Goal: Book appointment/travel/reservation

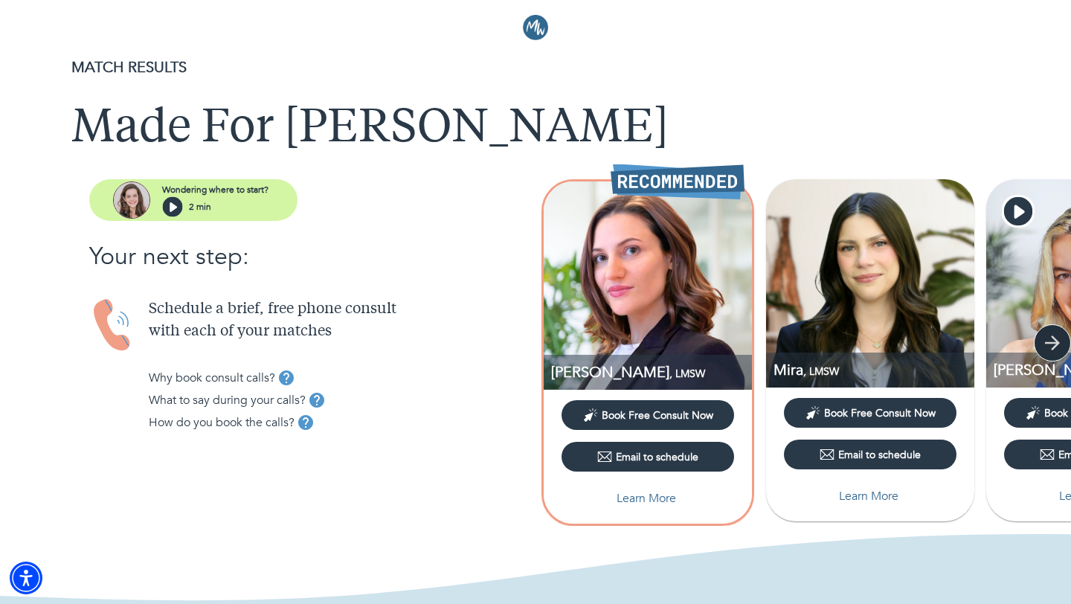
click at [1056, 350] on icon "button" at bounding box center [1052, 343] width 22 height 22
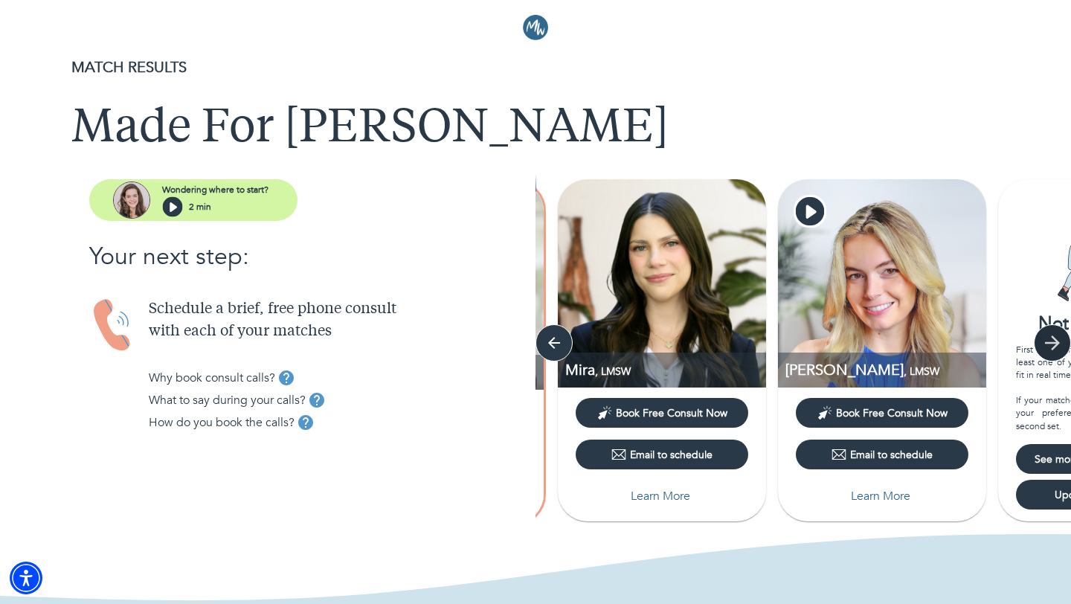
click at [1056, 350] on icon "button" at bounding box center [1052, 343] width 22 height 22
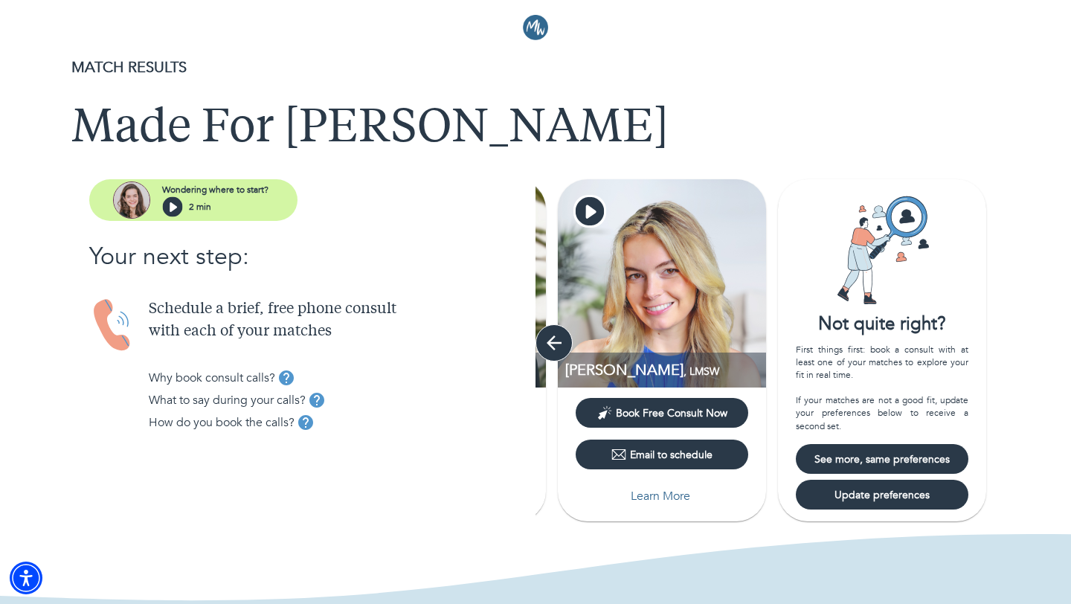
click at [553, 348] on icon "button" at bounding box center [554, 343] width 15 height 15
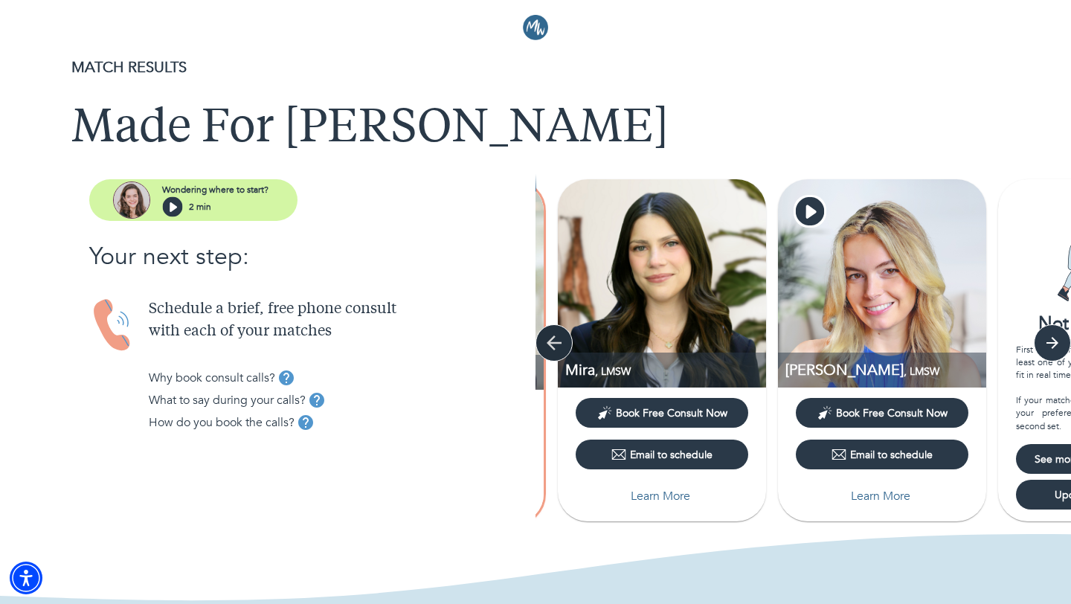
click at [553, 348] on icon "button" at bounding box center [554, 343] width 15 height 15
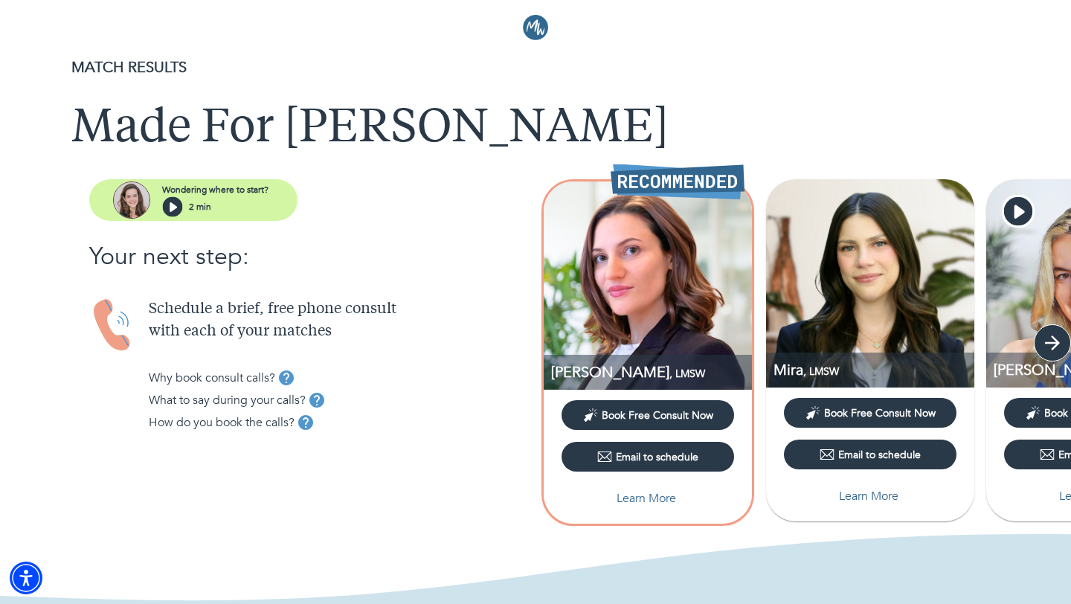
click at [1046, 341] on icon "button" at bounding box center [1052, 343] width 22 height 22
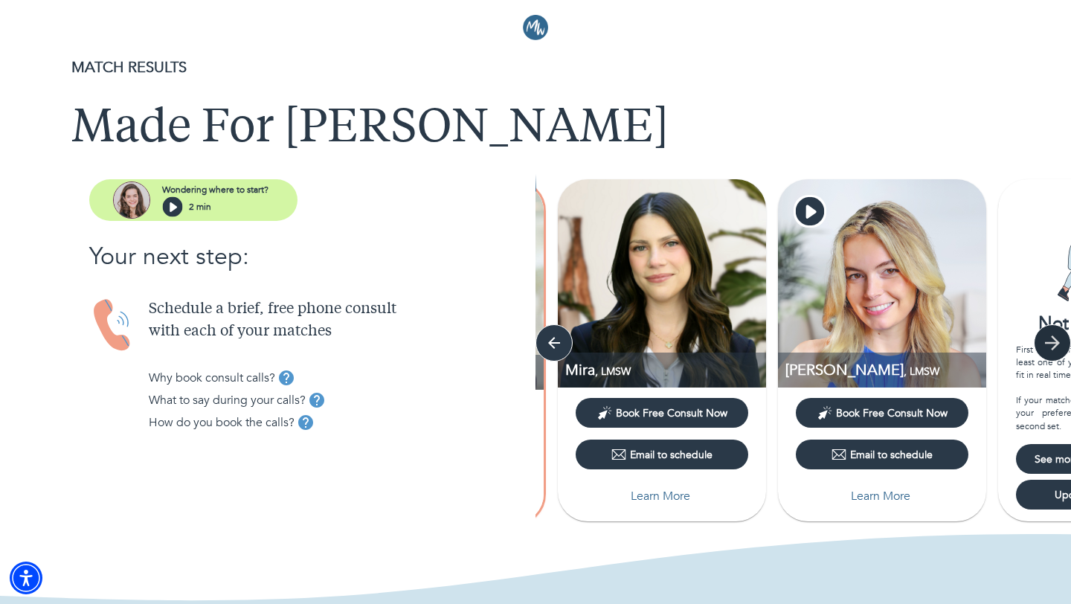
click at [1046, 341] on icon "button" at bounding box center [1052, 343] width 22 height 22
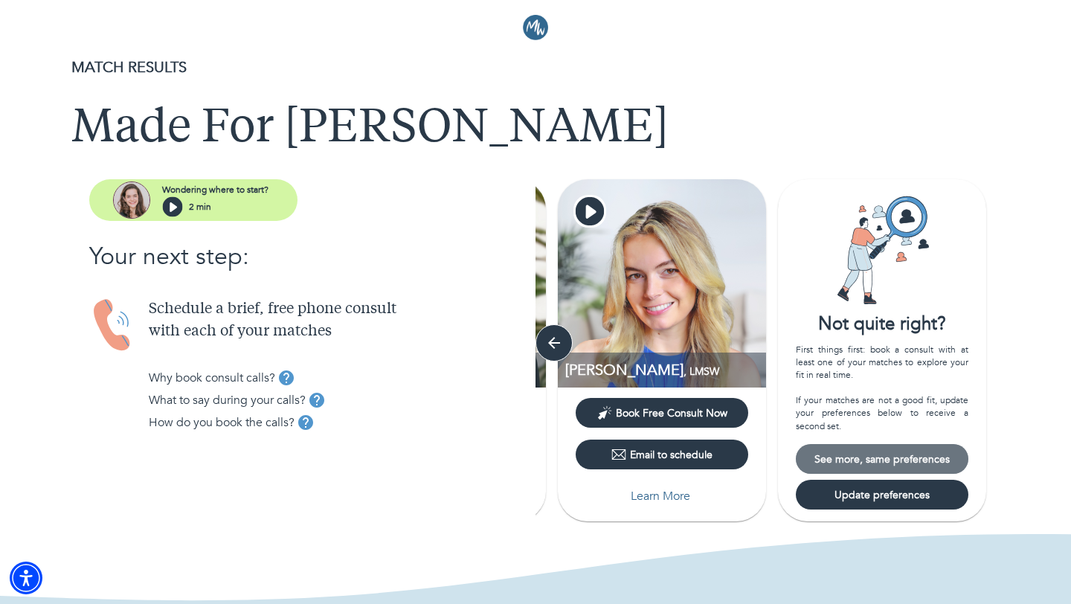
click at [896, 461] on span "See more, same preferences" at bounding box center [882, 459] width 161 height 14
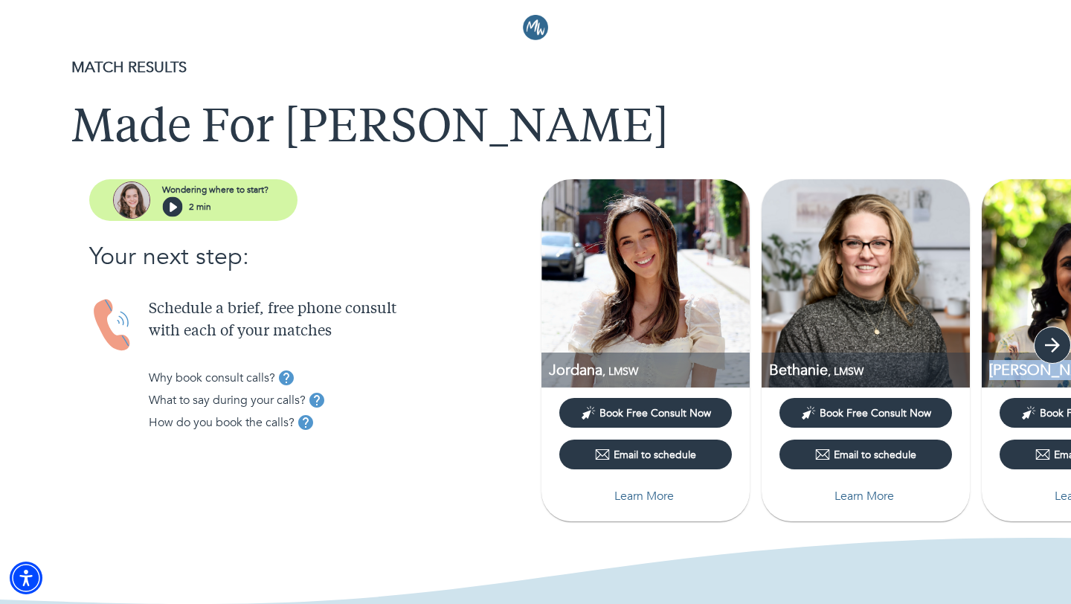
drag, startPoint x: 1033, startPoint y: 356, endPoint x: 1041, endPoint y: 331, distance: 25.9
click at [1041, 331] on div "Jordana , LMSW Book Free Consult Now Email to schedule Learn More Bethanie , LM…" at bounding box center [804, 346] width 536 height 365
click at [1045, 341] on icon "button" at bounding box center [1052, 345] width 22 height 22
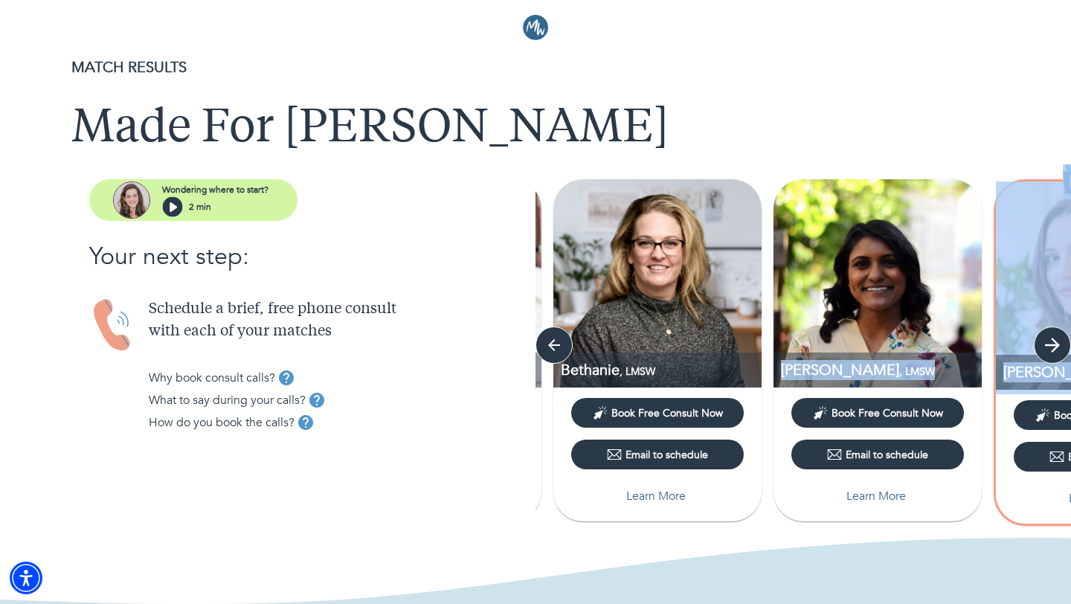
click at [1044, 341] on icon "button" at bounding box center [1052, 345] width 22 height 22
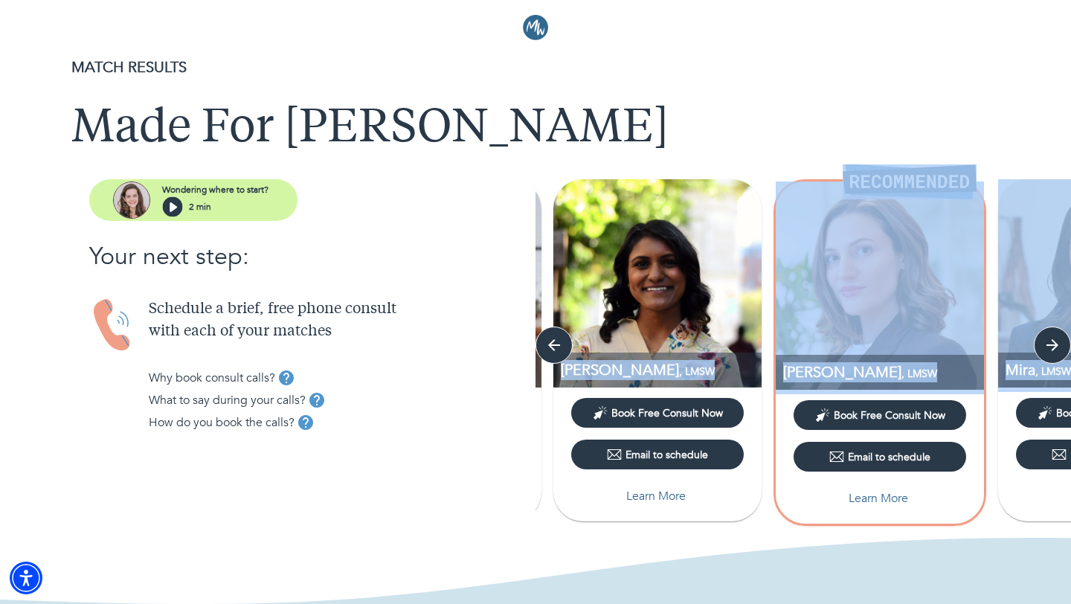
click at [812, 542] on img at bounding box center [535, 575] width 1071 height 74
click at [873, 501] on p "Learn More" at bounding box center [879, 498] width 60 height 18
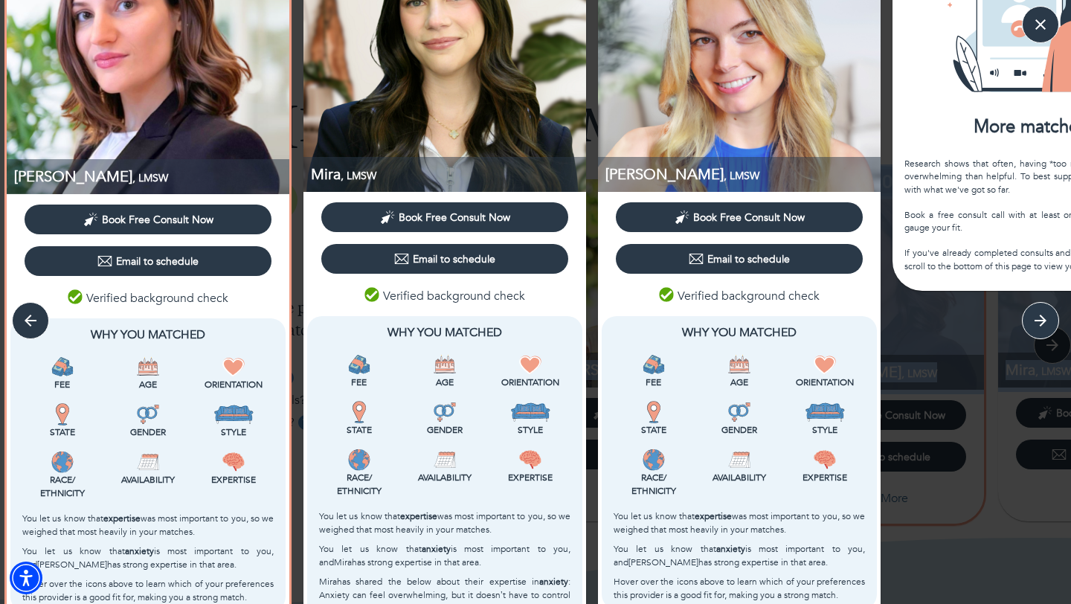
scroll to position [97, 0]
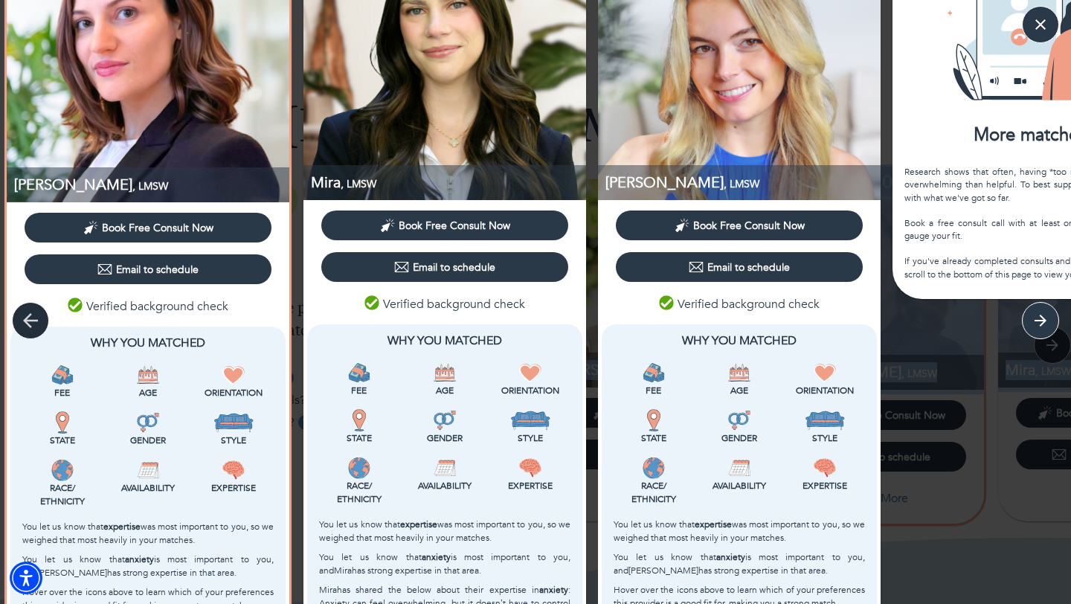
click at [32, 326] on icon "button" at bounding box center [30, 320] width 22 height 22
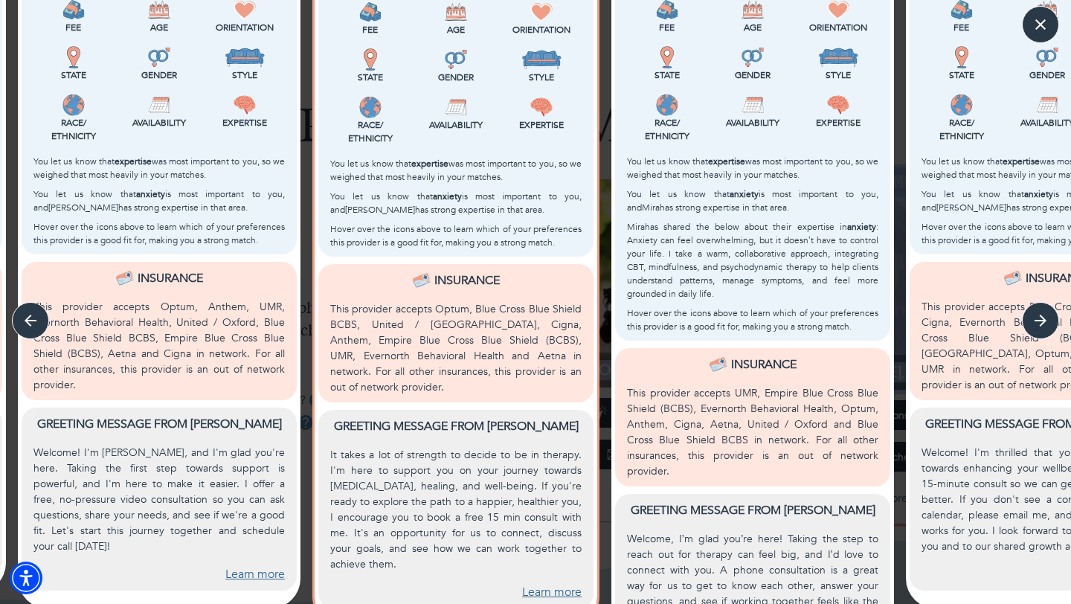
scroll to position [514, 0]
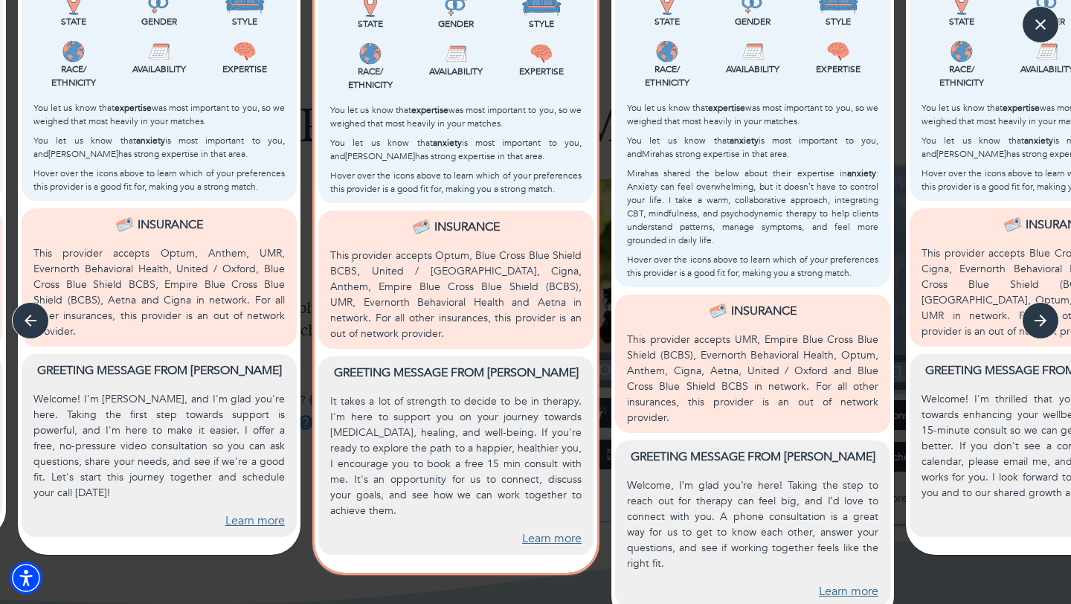
click at [236, 513] on link "Learn more" at bounding box center [255, 521] width 60 height 17
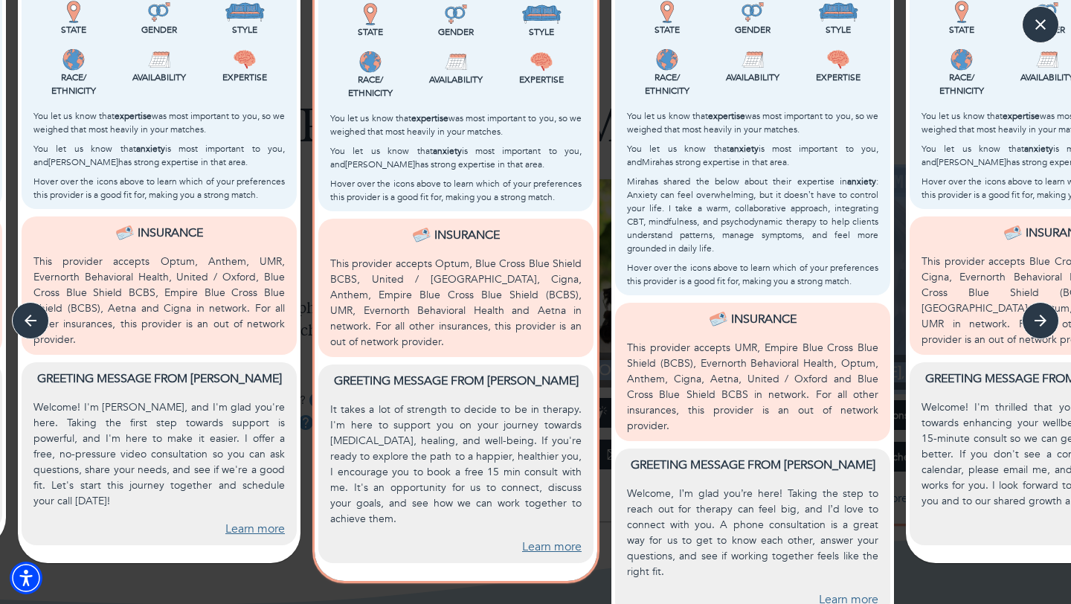
scroll to position [512, 0]
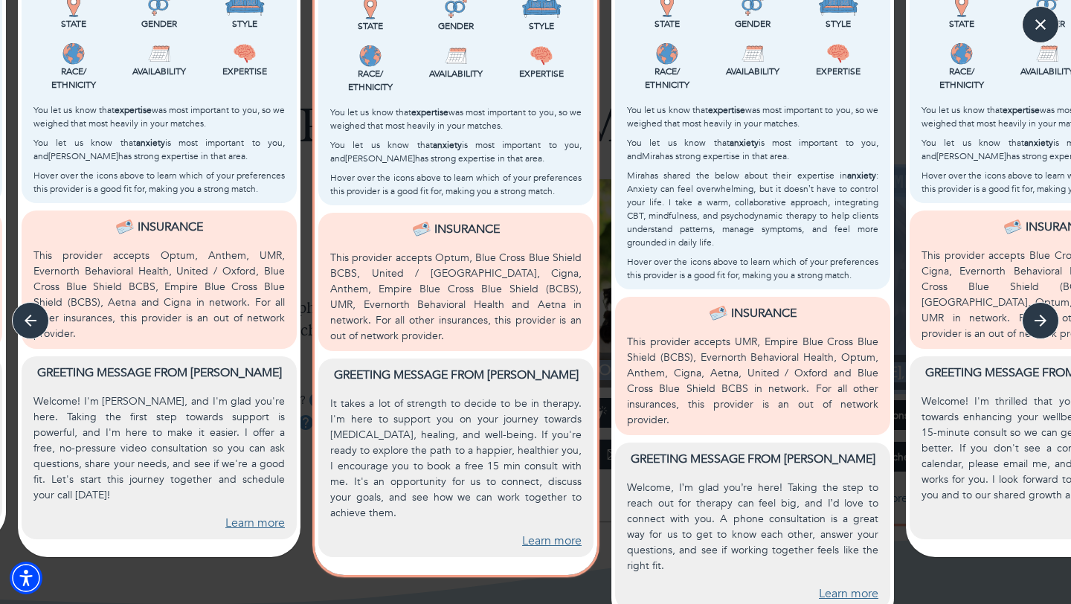
click at [540, 533] on link "Learn more" at bounding box center [552, 541] width 60 height 17
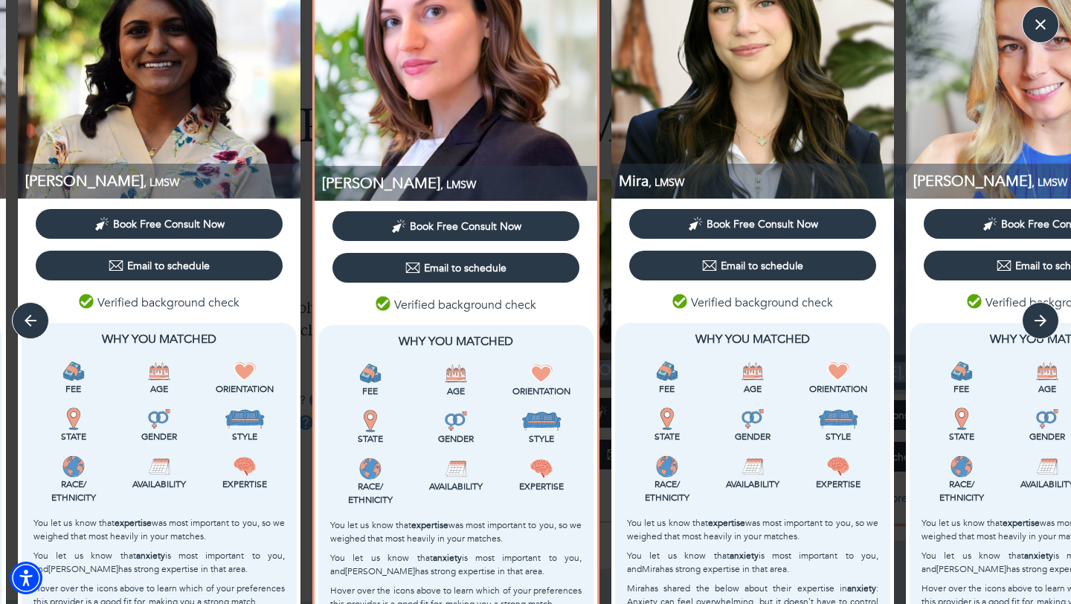
scroll to position [0, 0]
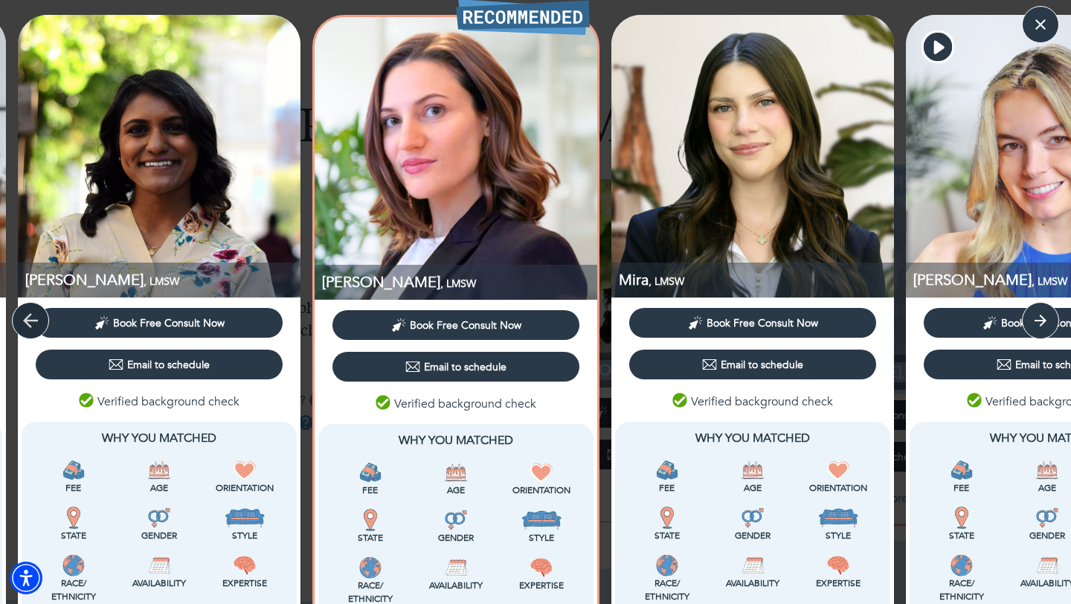
click at [35, 318] on icon "button" at bounding box center [30, 320] width 22 height 22
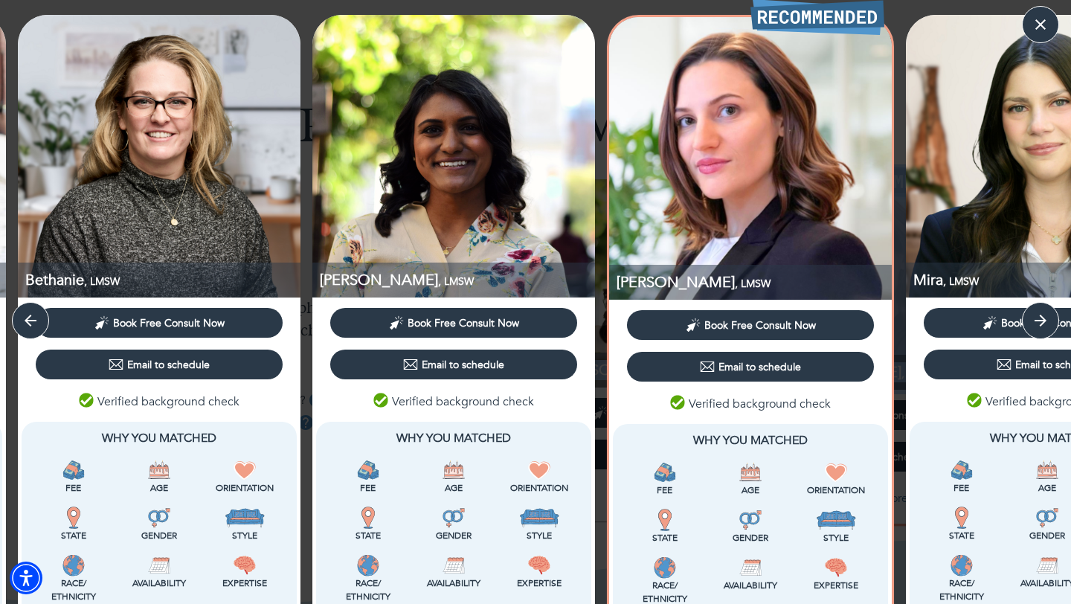
scroll to position [535, 0]
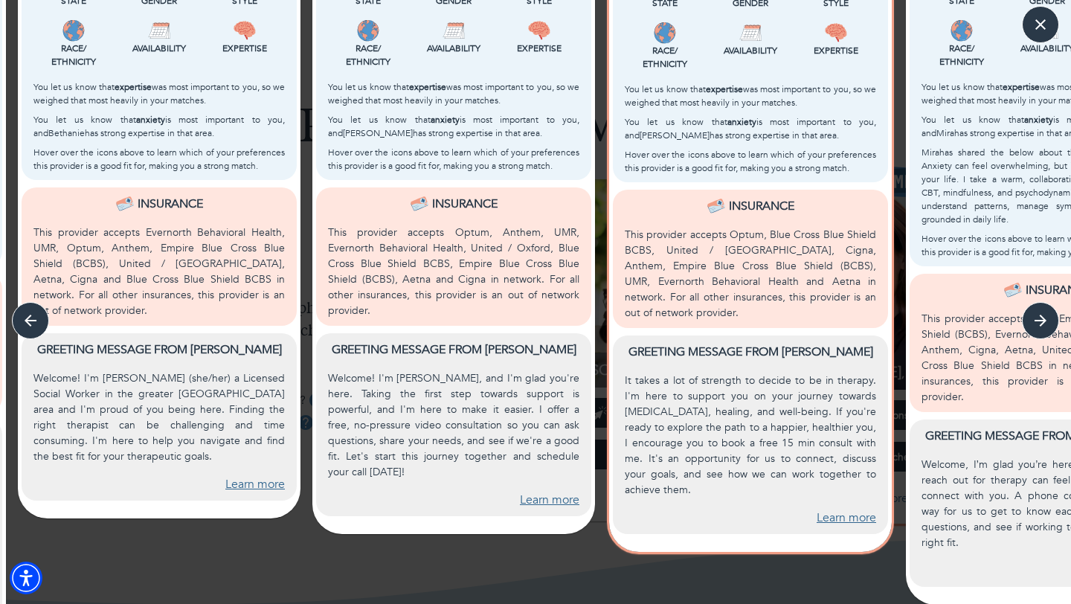
click at [263, 478] on div "Greeting message from Bethanie Welcome! I'm Bethanie (she/her) a Licensed Socia…" at bounding box center [159, 416] width 275 height 167
click at [256, 476] on link "Learn more" at bounding box center [255, 484] width 60 height 17
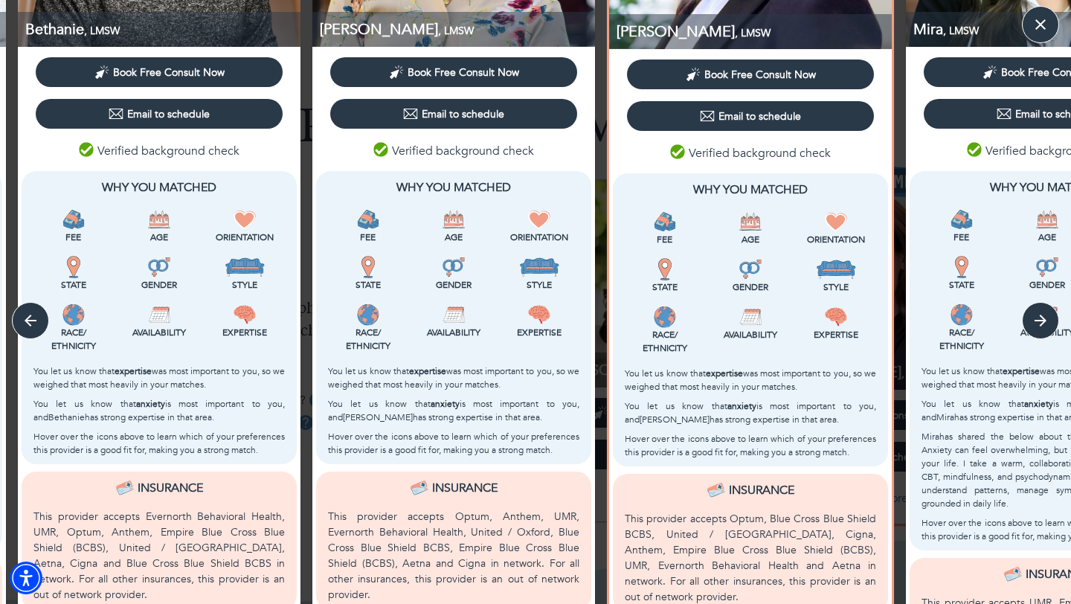
scroll to position [194, 0]
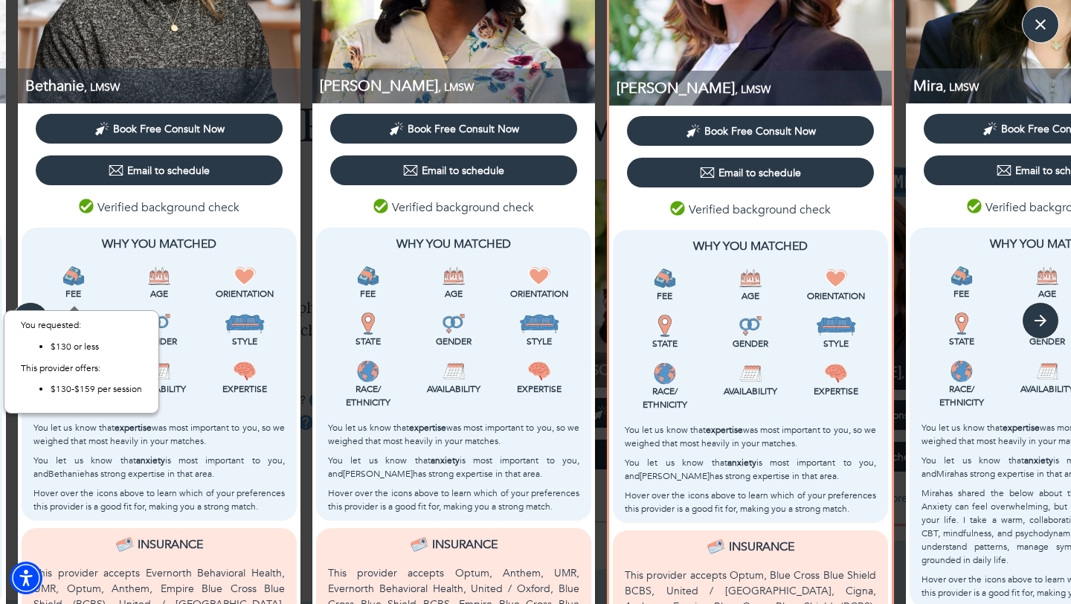
click at [33, 318] on div "You requested: $130 or less This provider offers: $130-$159 per session" at bounding box center [81, 361] width 155 height 103
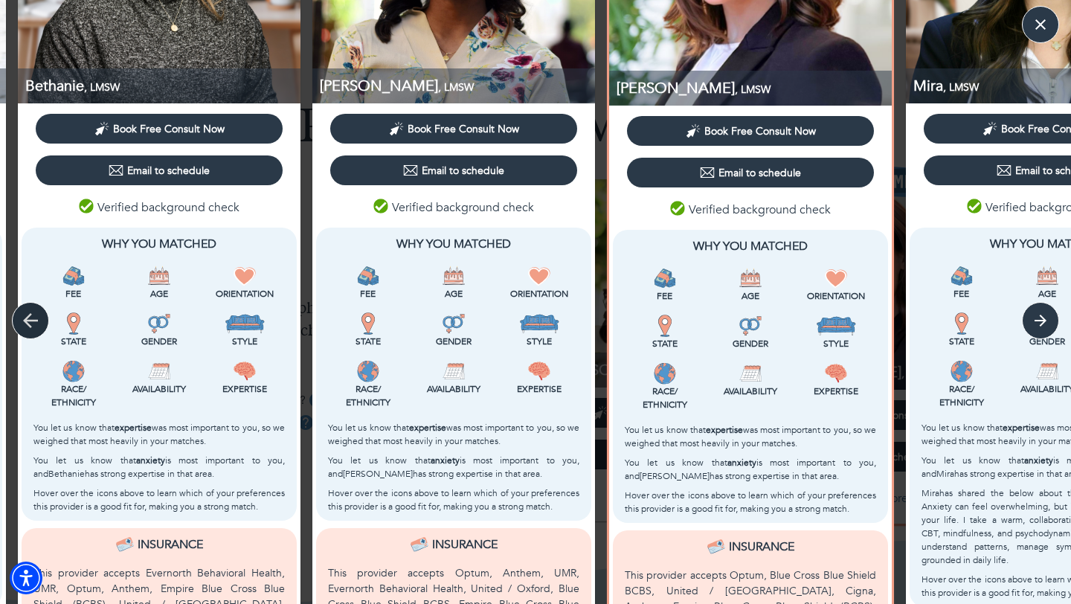
click at [33, 318] on icon "button" at bounding box center [30, 320] width 22 height 22
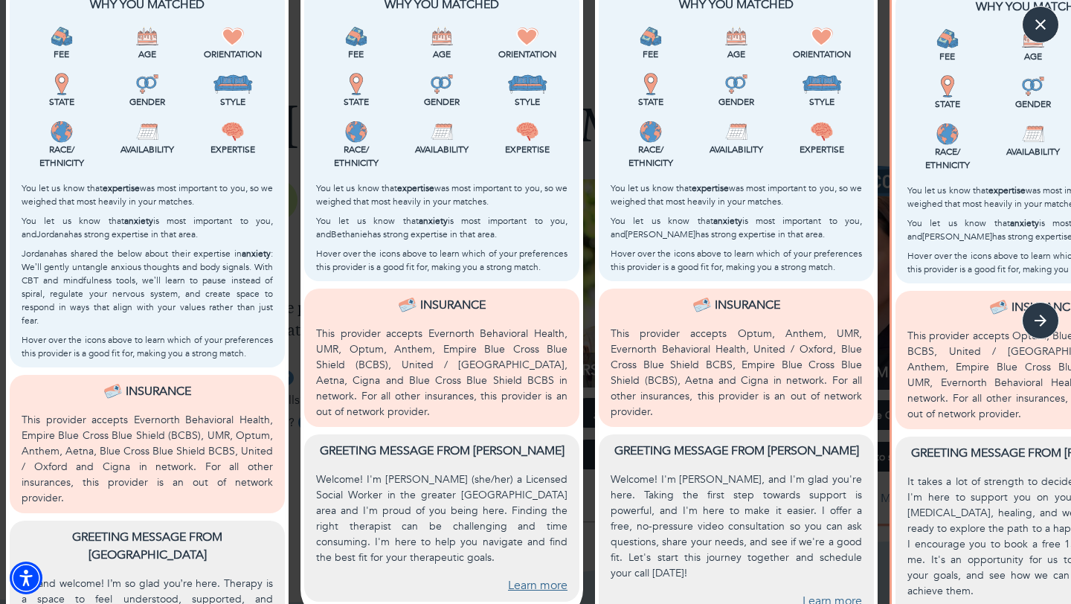
scroll to position [535, 0]
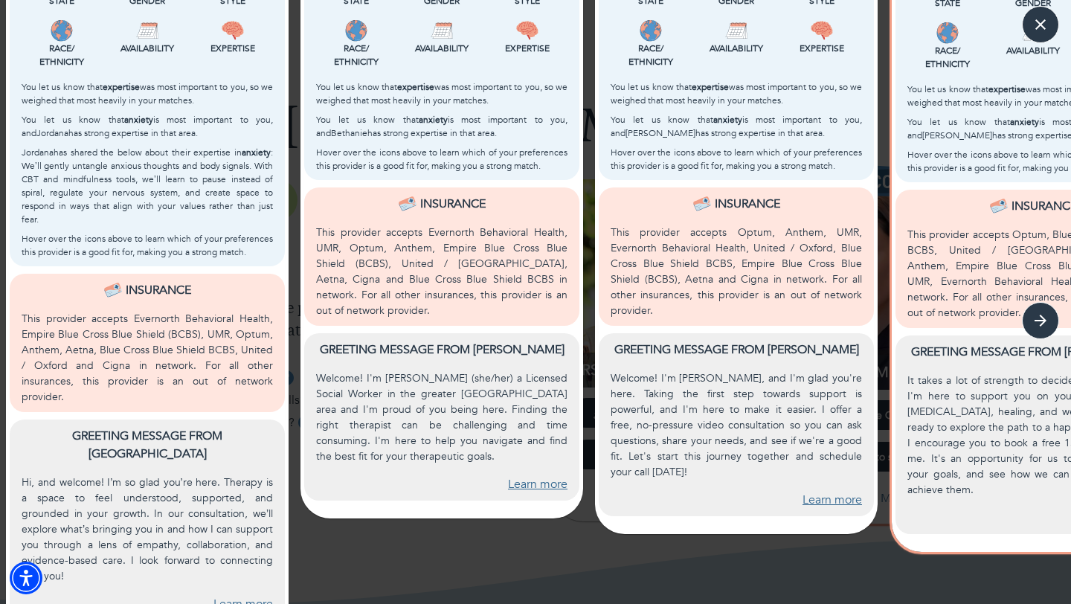
click at [240, 596] on link "Learn more" at bounding box center [244, 604] width 60 height 17
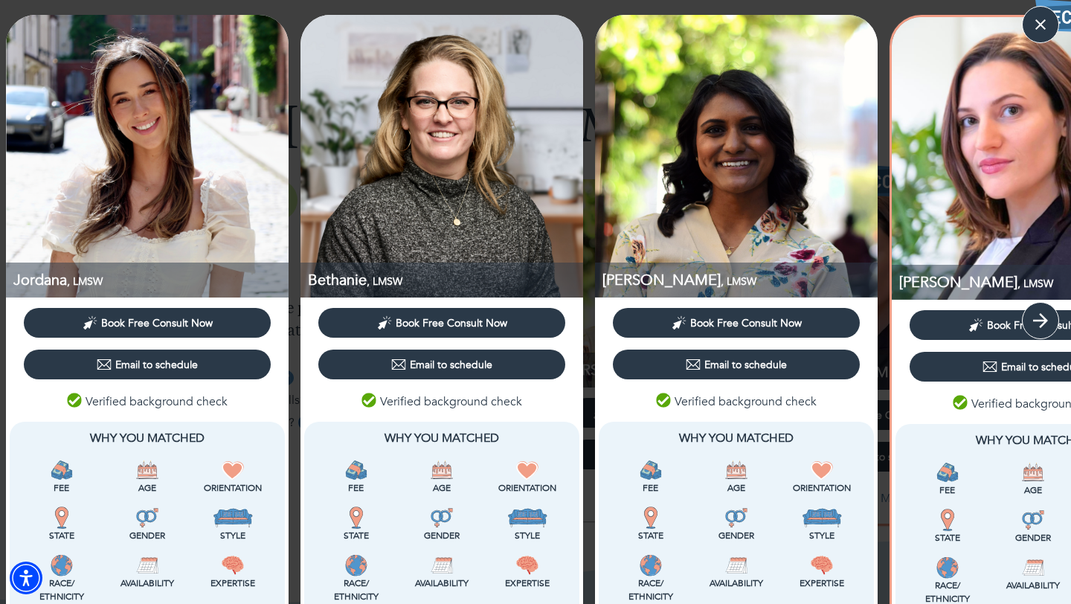
click at [1040, 318] on icon "button" at bounding box center [1041, 320] width 22 height 22
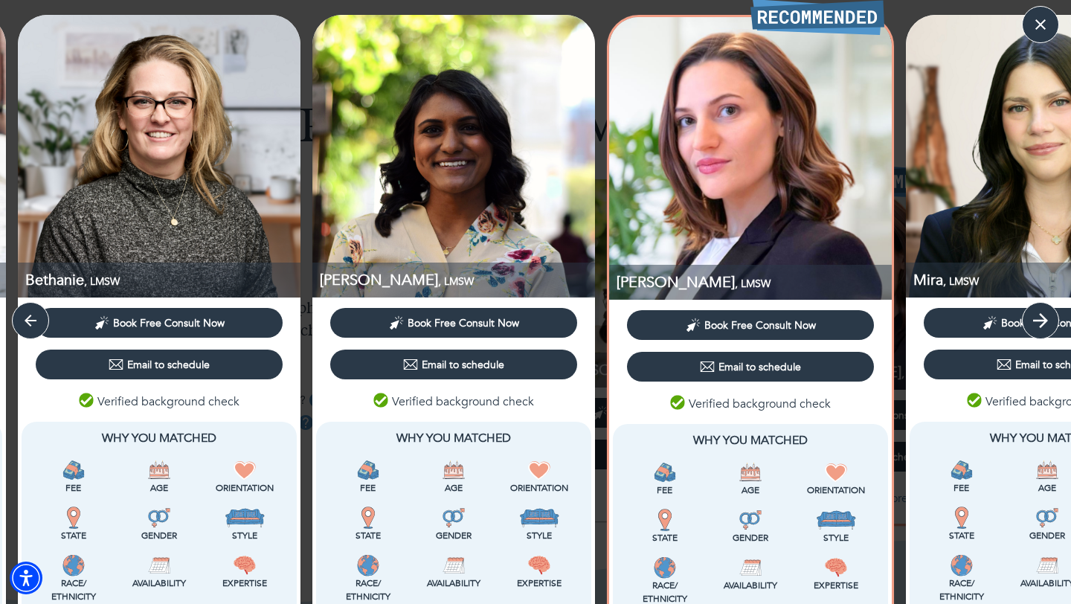
click at [1040, 318] on icon "button" at bounding box center [1041, 320] width 22 height 22
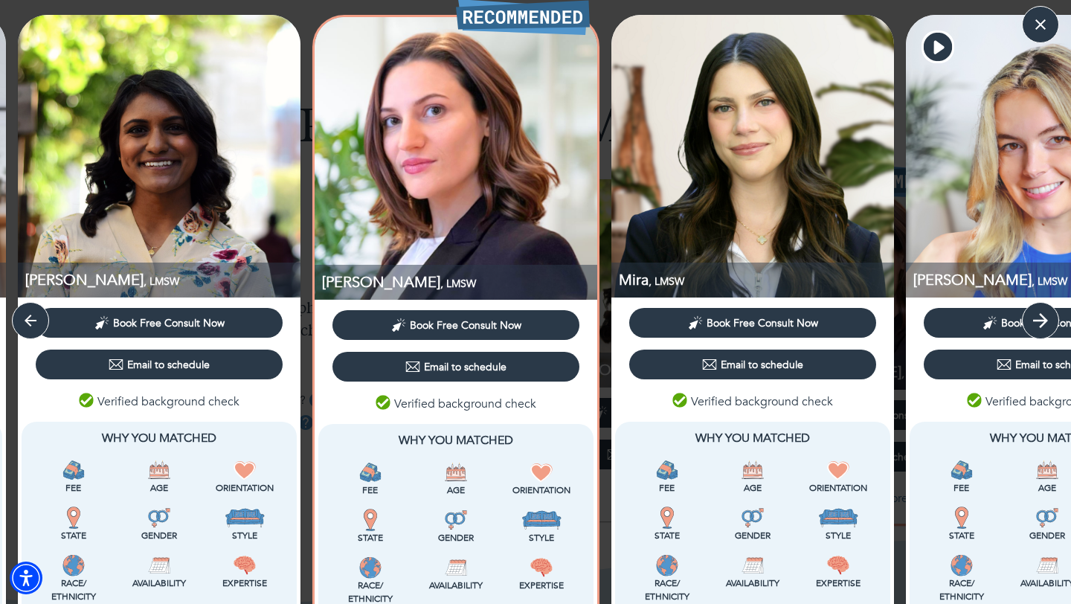
click at [1040, 318] on icon "button" at bounding box center [1041, 320] width 22 height 22
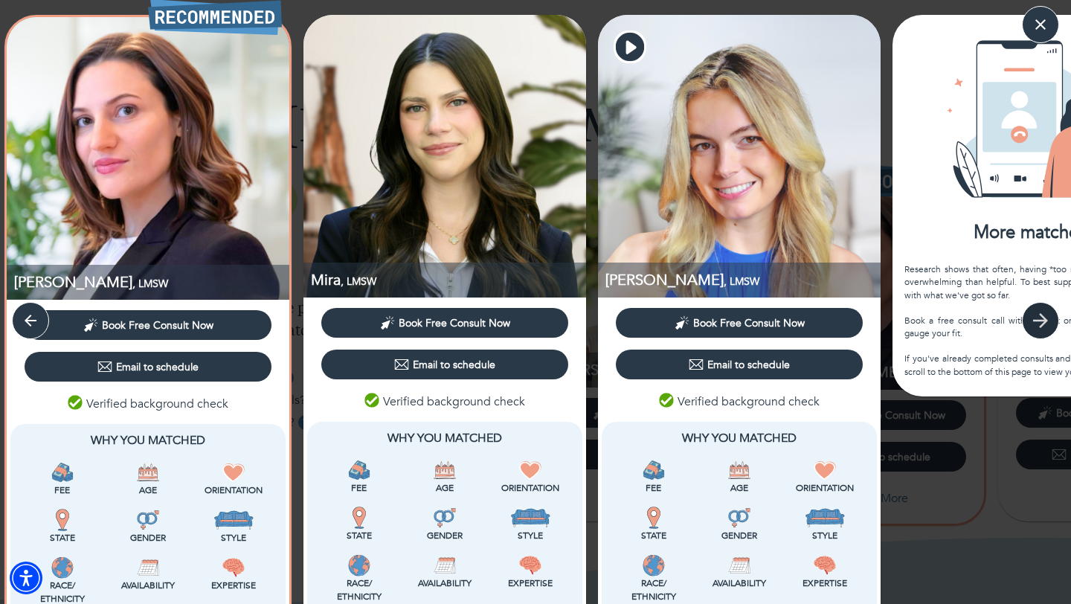
click at [1040, 318] on icon "button" at bounding box center [1041, 320] width 22 height 22
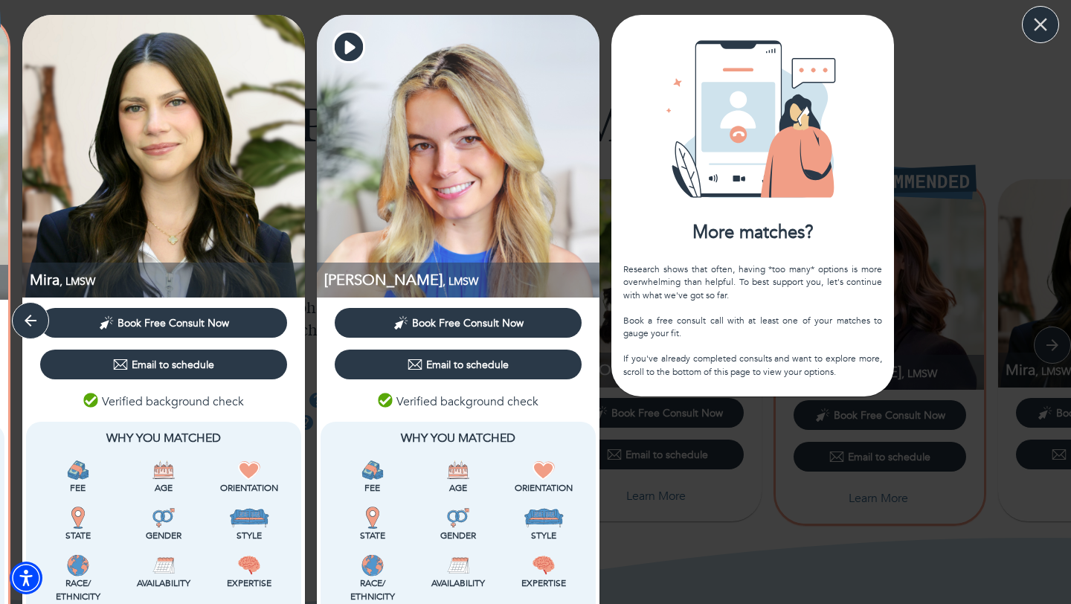
click at [1036, 27] on icon "button" at bounding box center [1041, 24] width 22 height 22
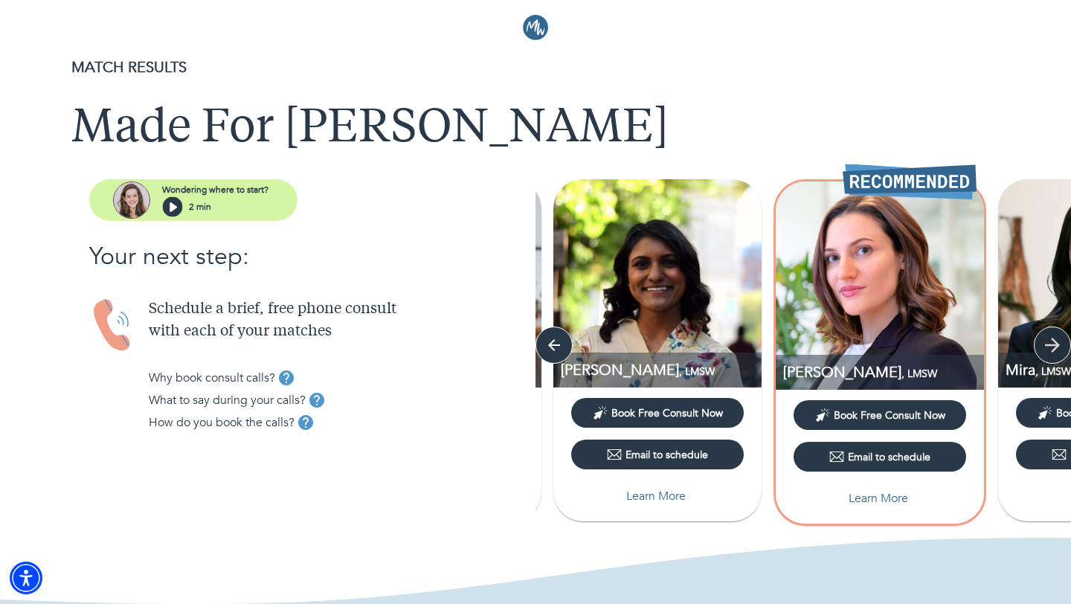
click at [1047, 337] on icon "button" at bounding box center [1052, 345] width 22 height 22
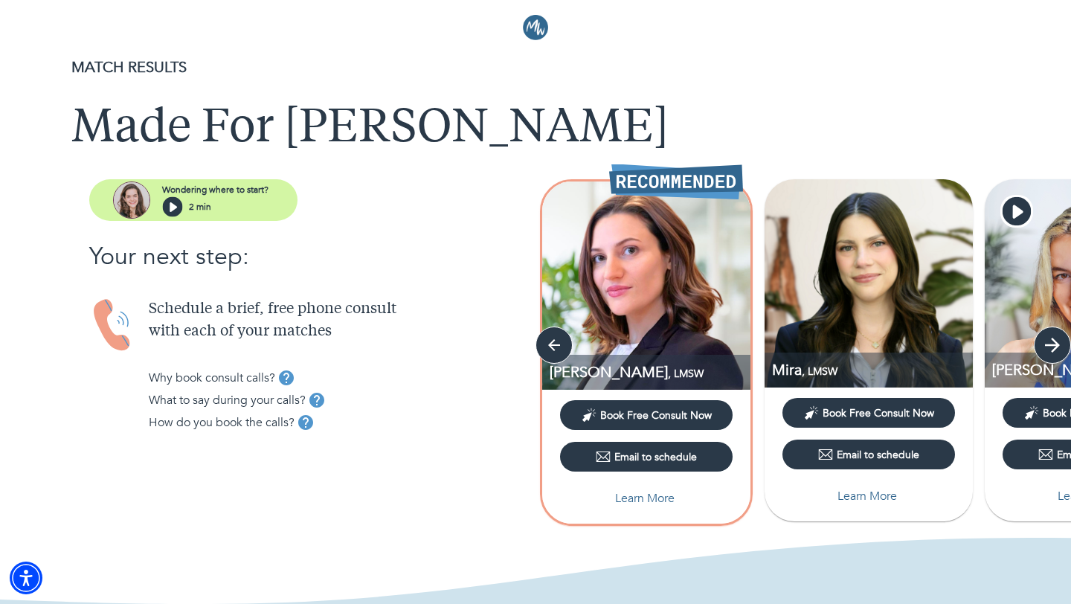
click at [1047, 337] on icon "button" at bounding box center [1052, 345] width 22 height 22
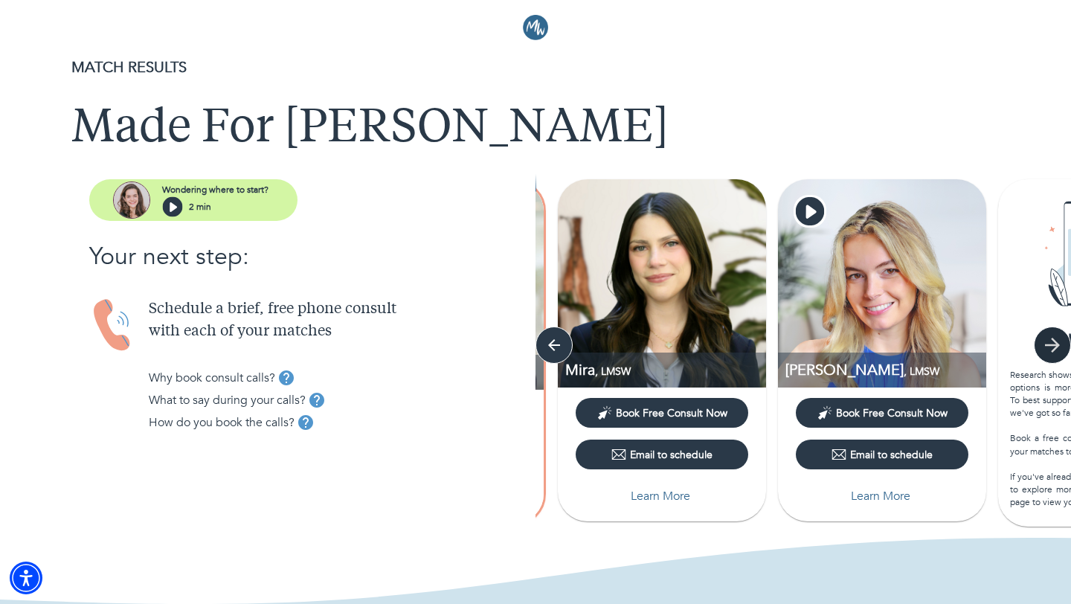
click at [1047, 337] on icon "button" at bounding box center [1052, 345] width 22 height 22
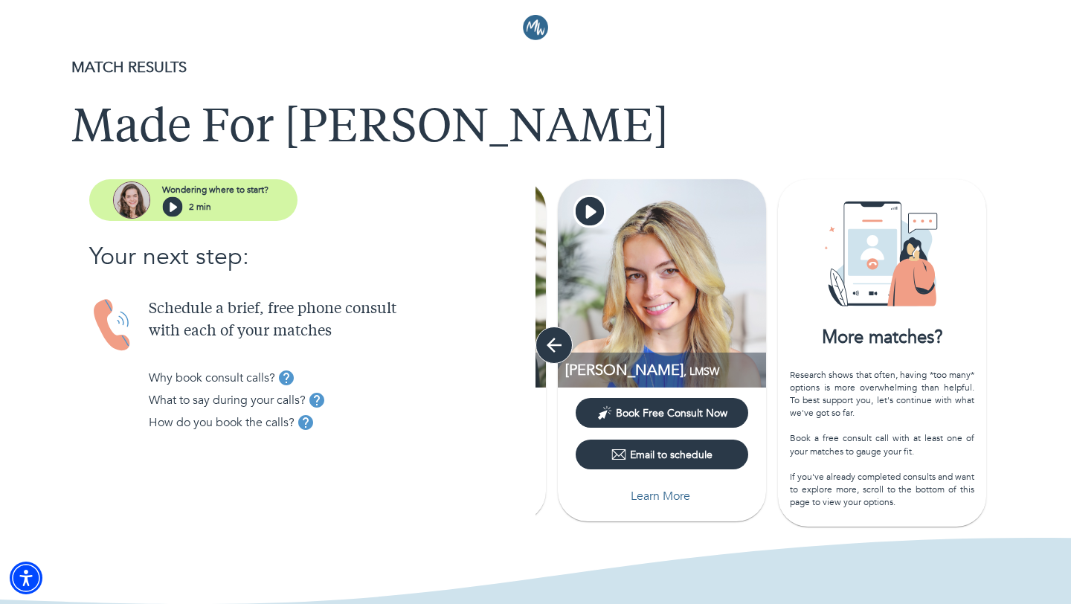
click at [559, 344] on icon "button" at bounding box center [554, 345] width 22 height 22
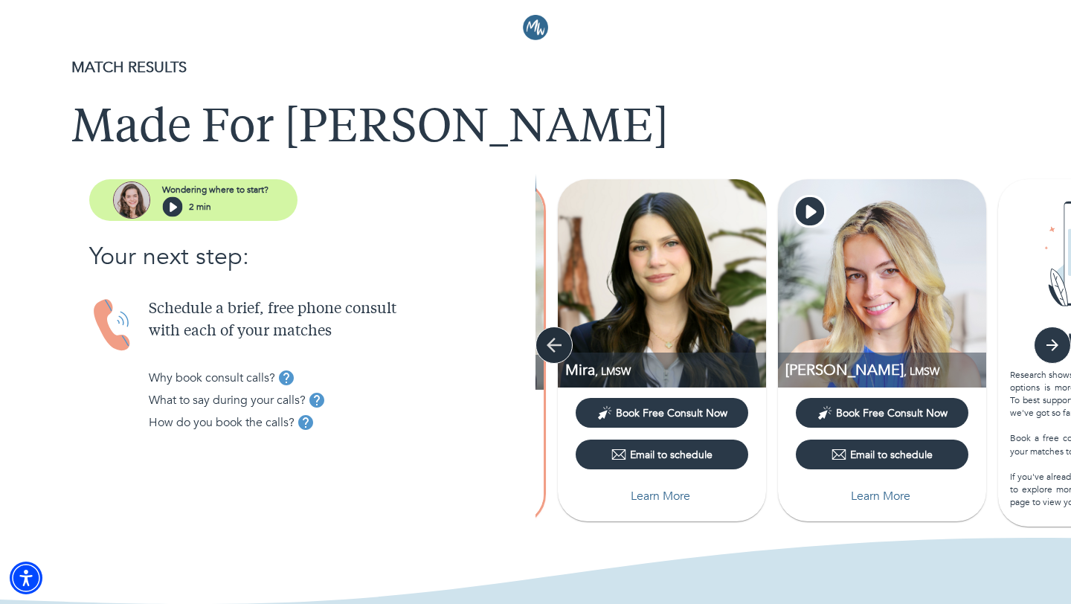
click at [559, 344] on icon "button" at bounding box center [554, 345] width 22 height 22
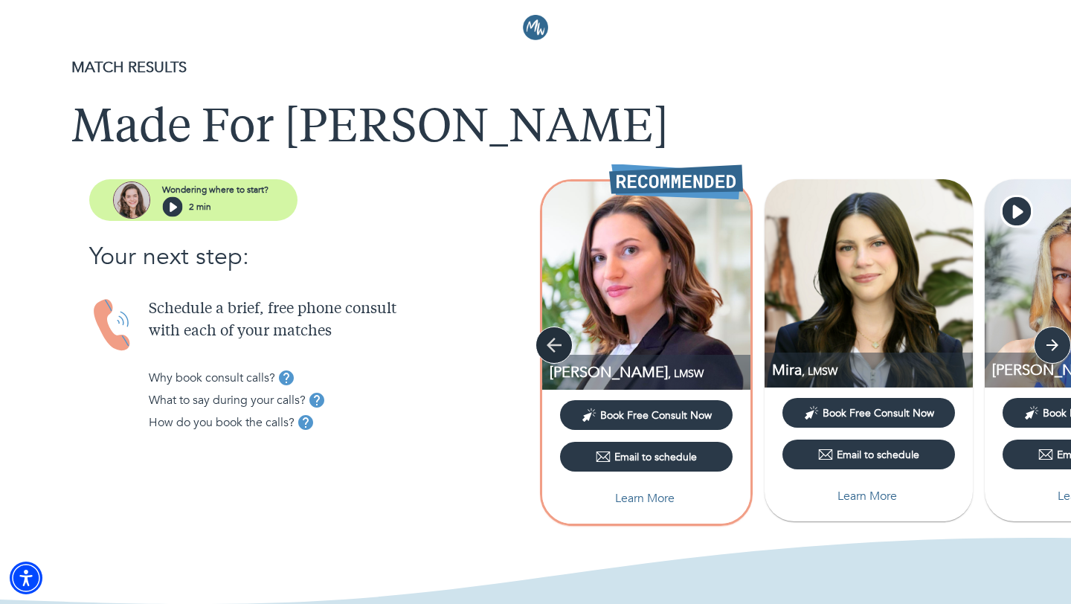
click at [559, 344] on icon "button" at bounding box center [554, 345] width 22 height 22
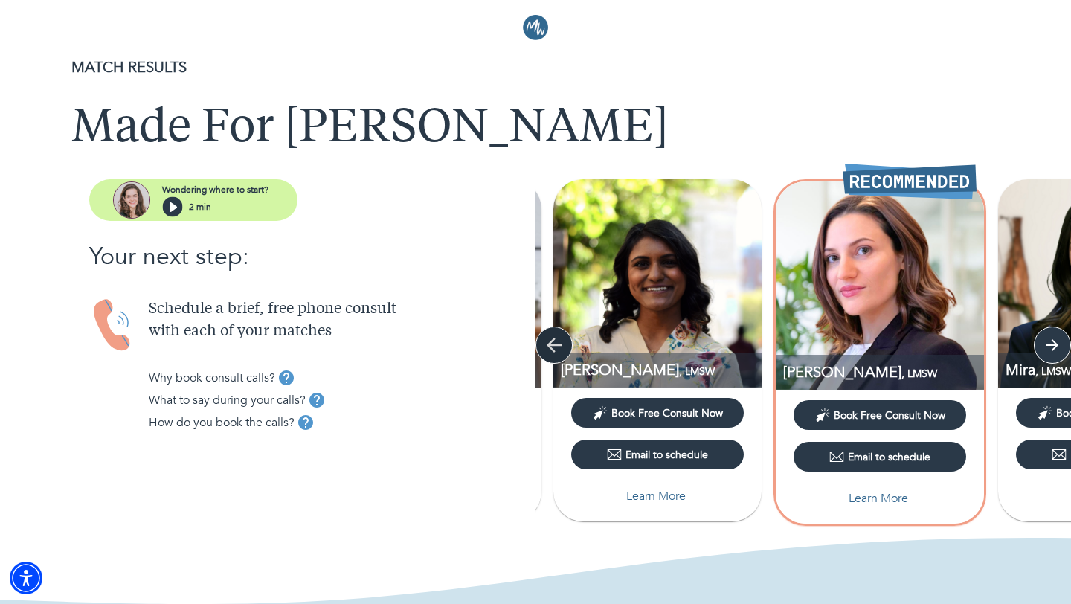
click at [559, 344] on icon "button" at bounding box center [554, 345] width 22 height 22
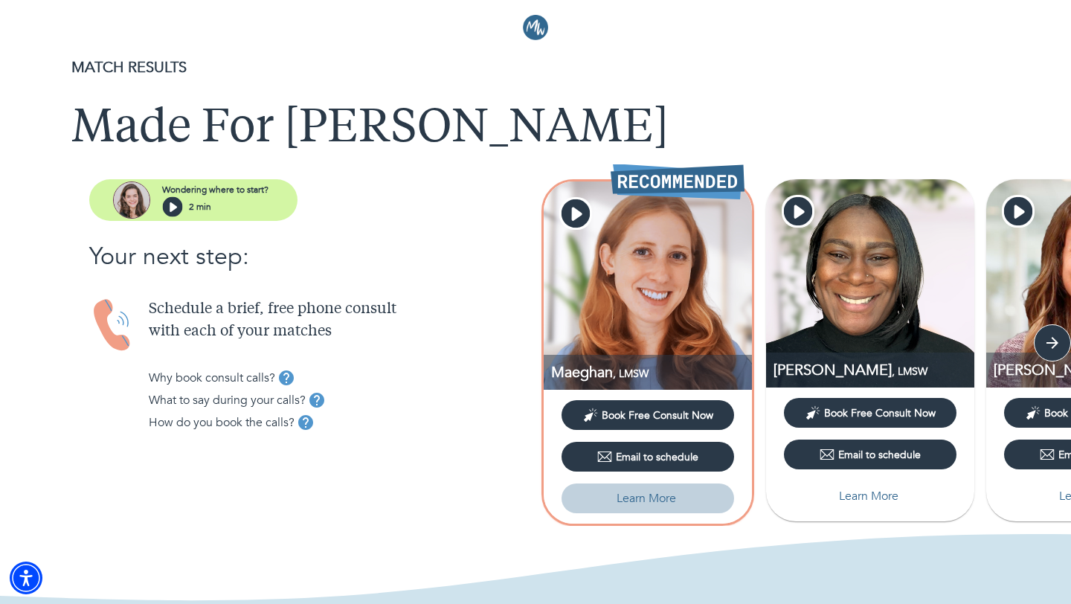
click at [647, 497] on p "Learn More" at bounding box center [647, 498] width 60 height 18
select select "3"
select select "2"
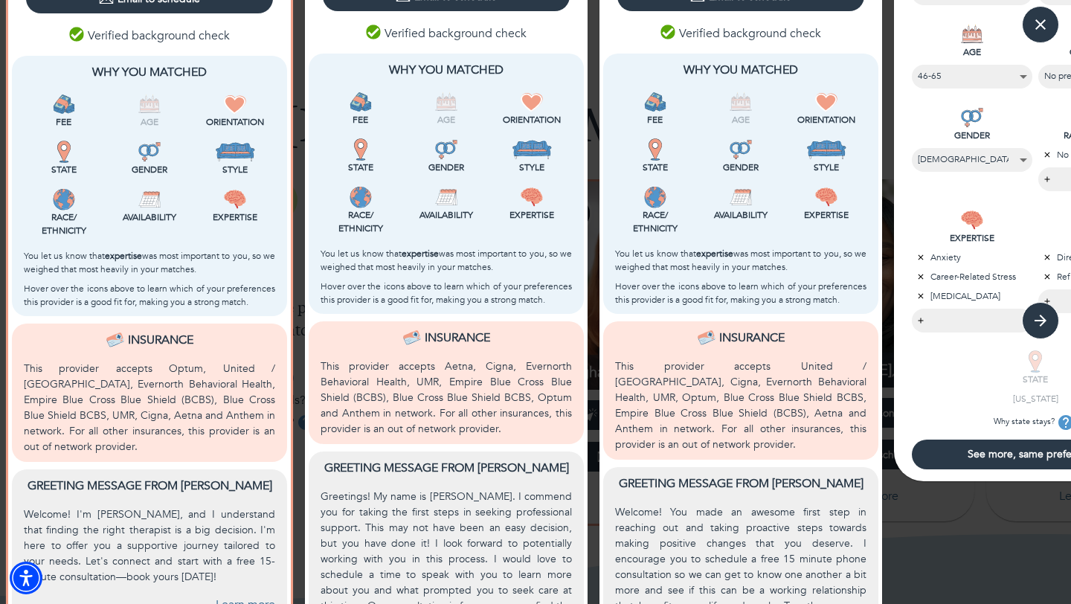
scroll to position [426, 0]
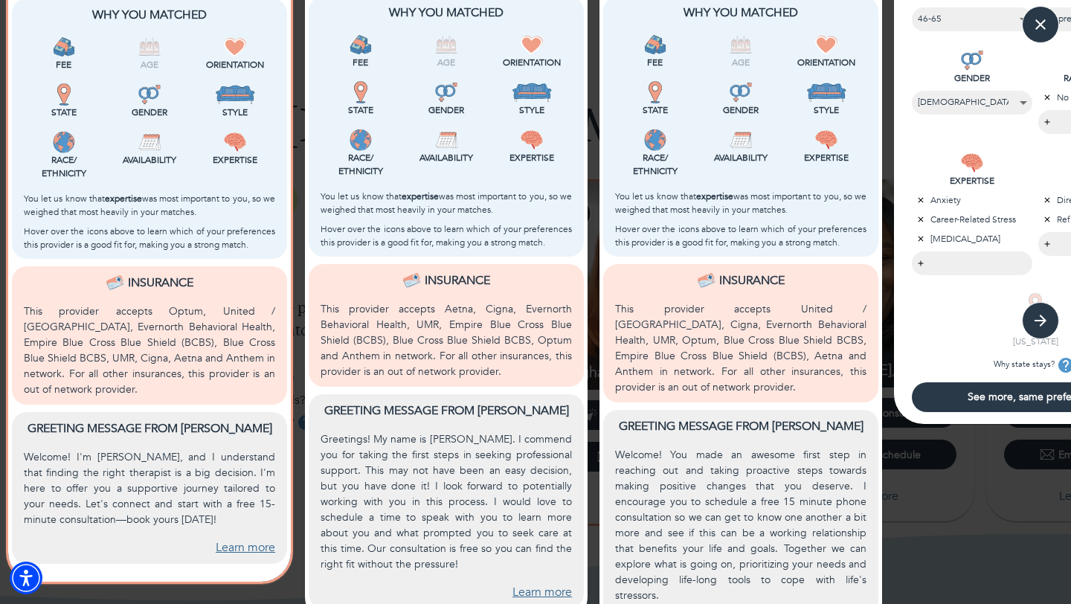
click at [244, 539] on link "Learn more" at bounding box center [246, 547] width 60 height 17
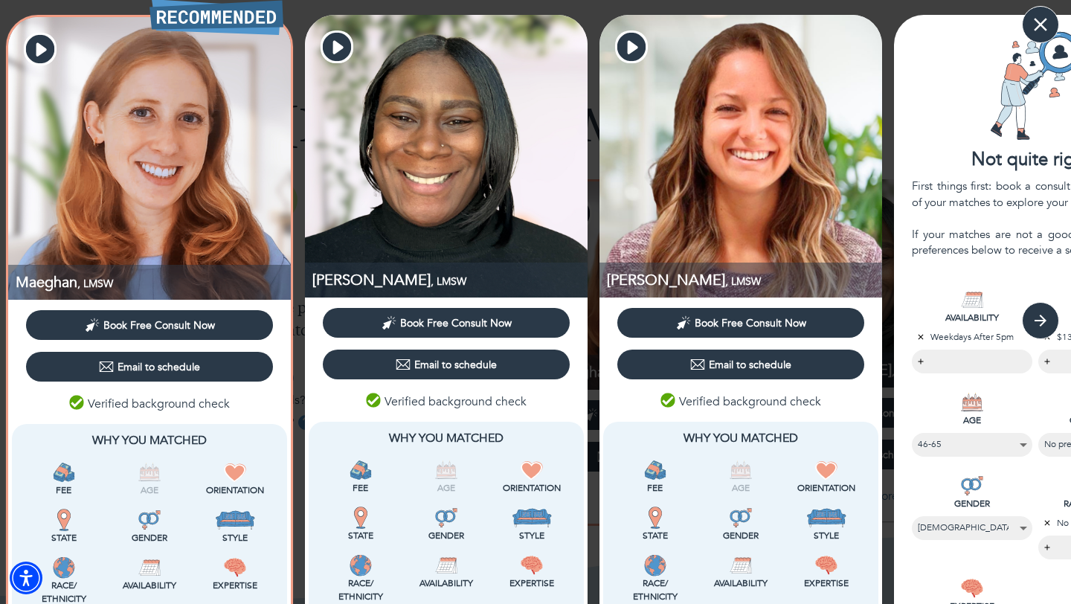
click at [1045, 24] on icon "button" at bounding box center [1041, 24] width 22 height 22
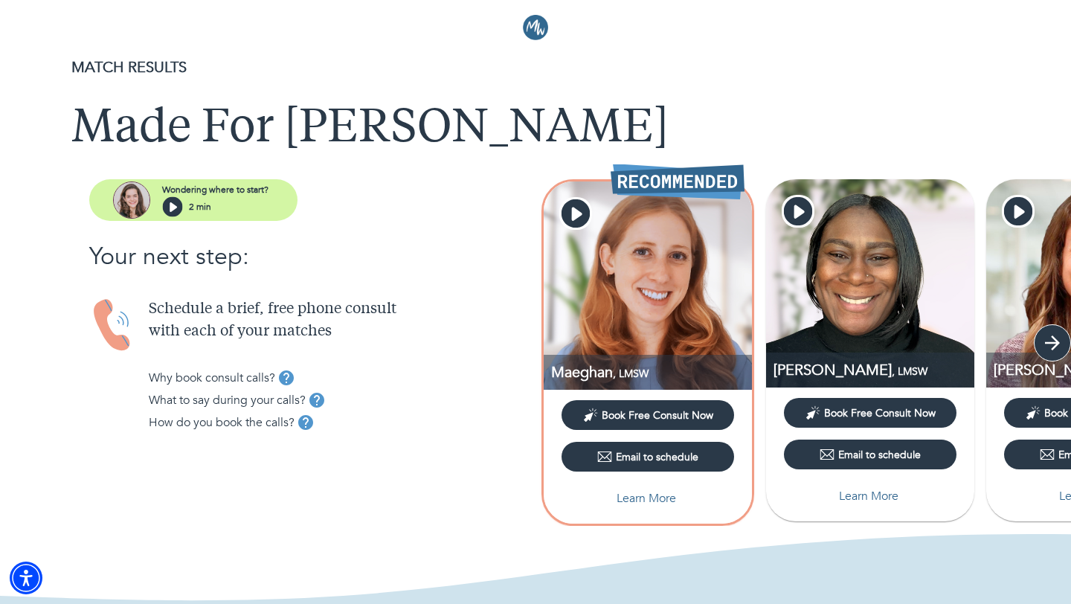
click at [1055, 351] on icon "button" at bounding box center [1052, 343] width 22 height 22
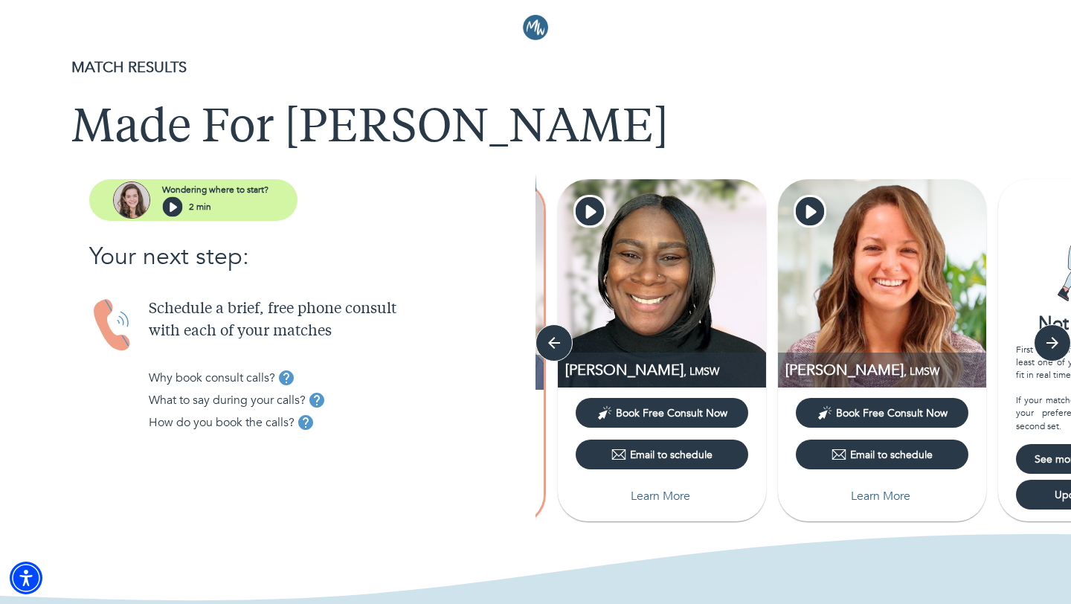
click at [699, 487] on button "Learn More" at bounding box center [662, 496] width 173 height 30
select select "3"
select select "2"
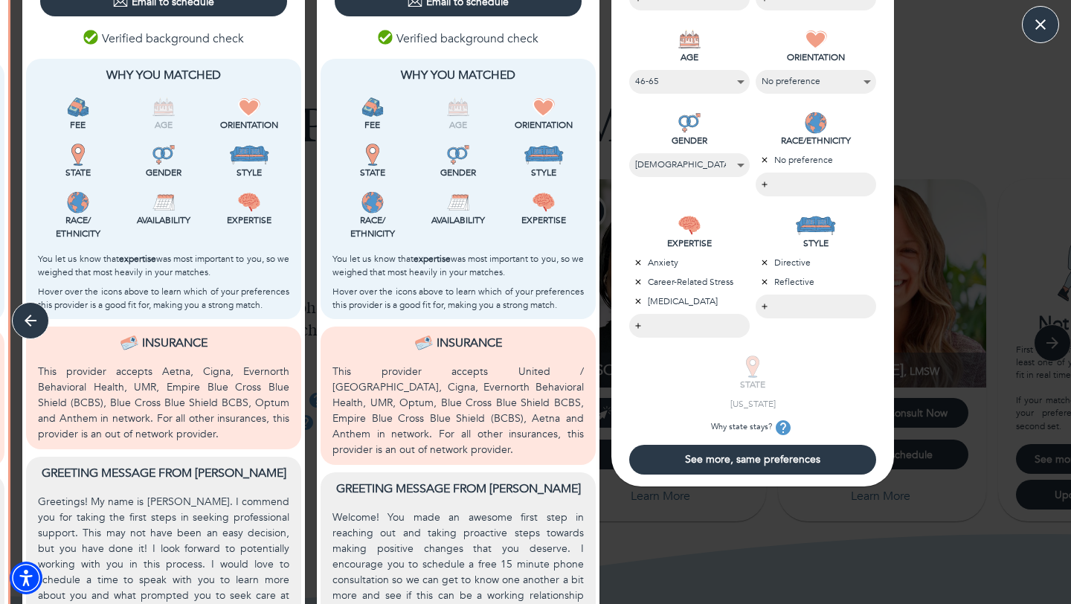
scroll to position [463, 0]
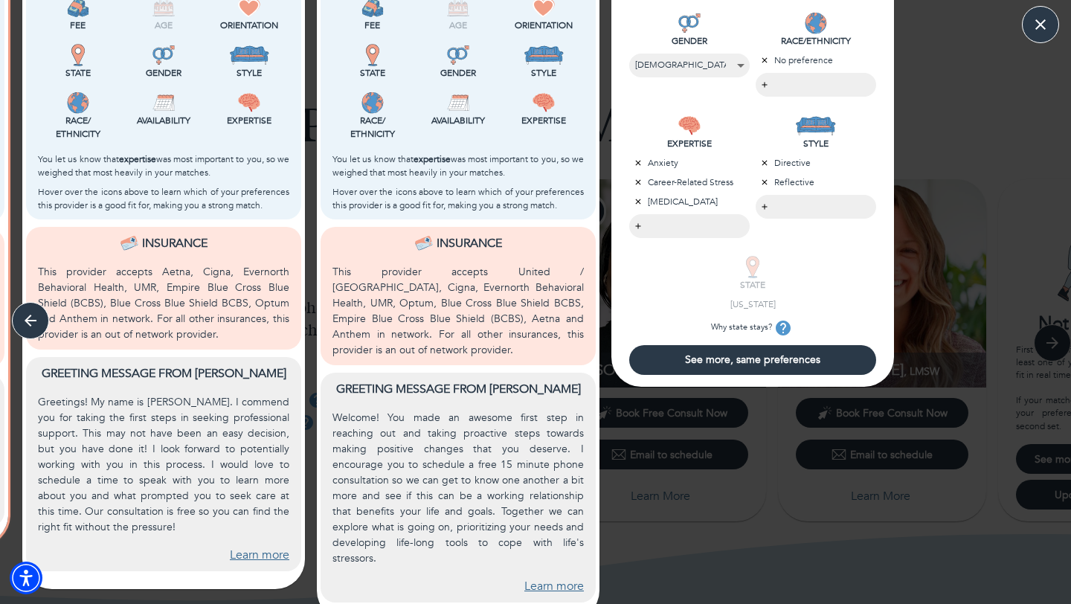
click at [254, 554] on link "Learn more" at bounding box center [260, 555] width 60 height 17
click at [547, 512] on p "Welcome! You made an awesome first step in reaching out and taking proactive st…" at bounding box center [458, 488] width 251 height 156
click at [545, 578] on link "Learn more" at bounding box center [554, 586] width 60 height 17
click at [699, 502] on div "Not quite right? First things first: book a consult with at least one of your m…" at bounding box center [753, 86] width 295 height 1068
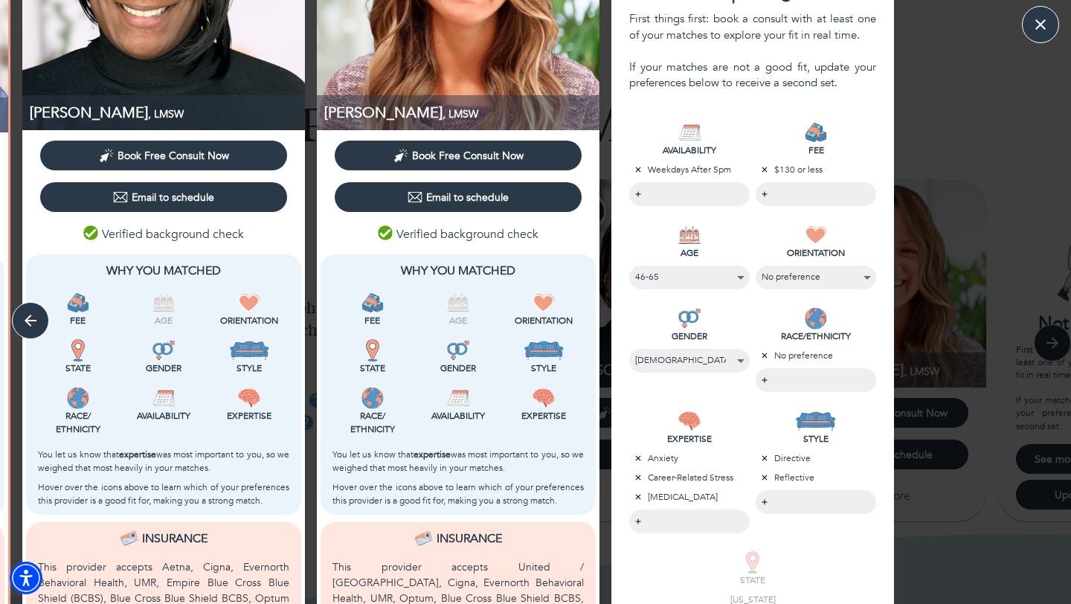
scroll to position [388, 0]
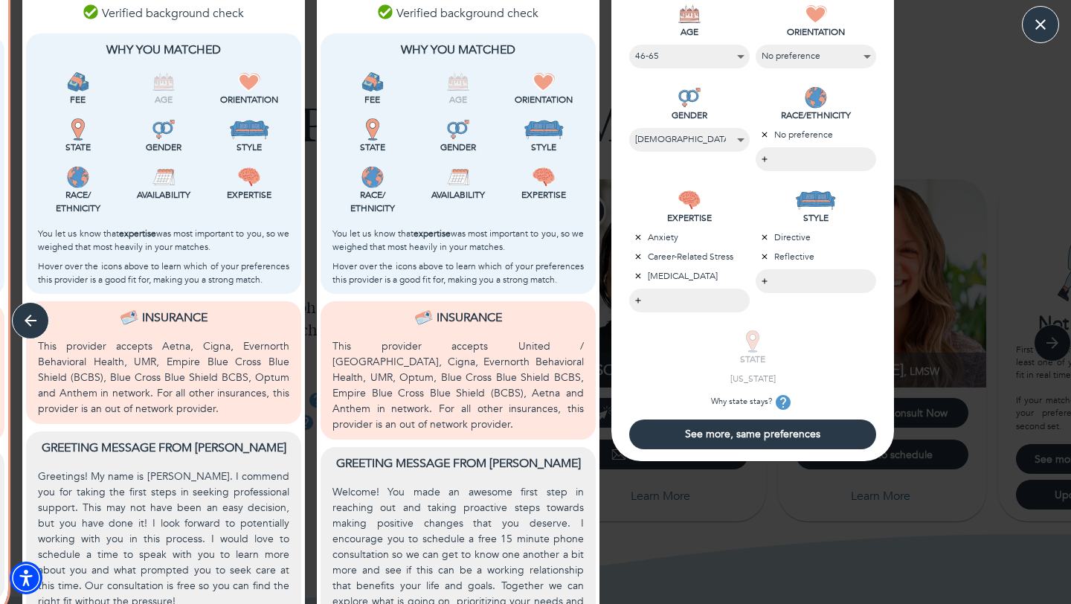
click at [739, 428] on span "See more, same preferences" at bounding box center [752, 434] width 235 height 14
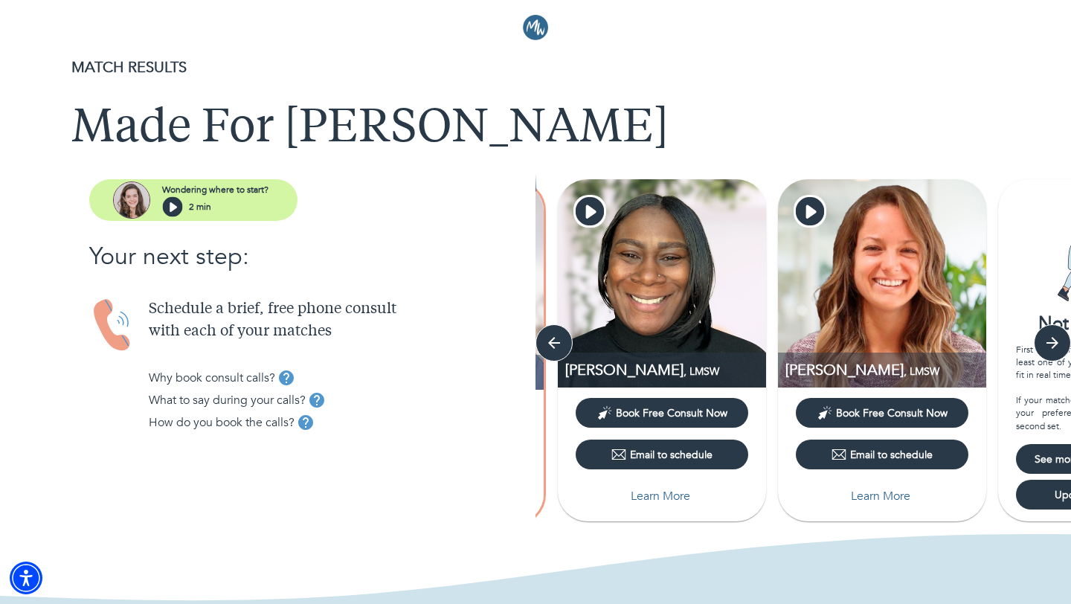
scroll to position [0, 0]
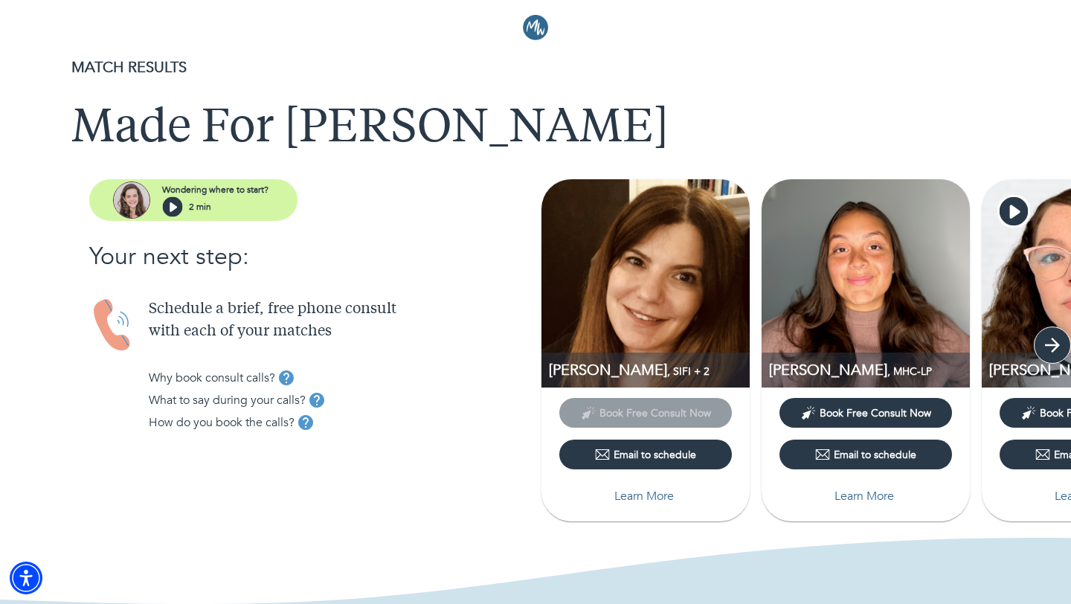
click at [1056, 353] on icon "button" at bounding box center [1052, 345] width 22 height 22
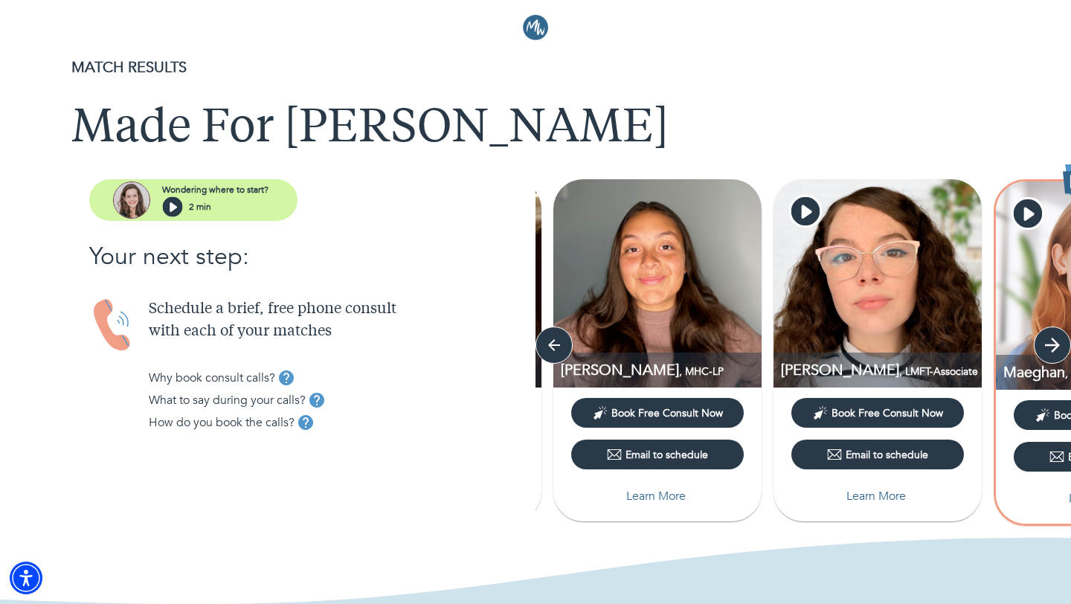
click at [1056, 353] on icon "button" at bounding box center [1052, 345] width 22 height 22
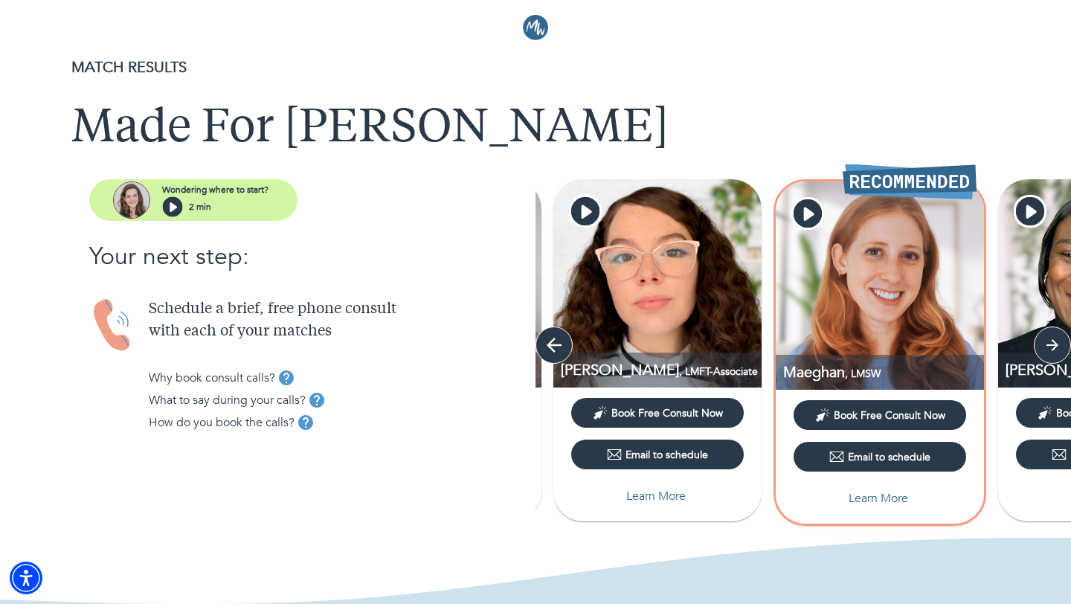
click at [560, 341] on icon "button" at bounding box center [554, 345] width 22 height 22
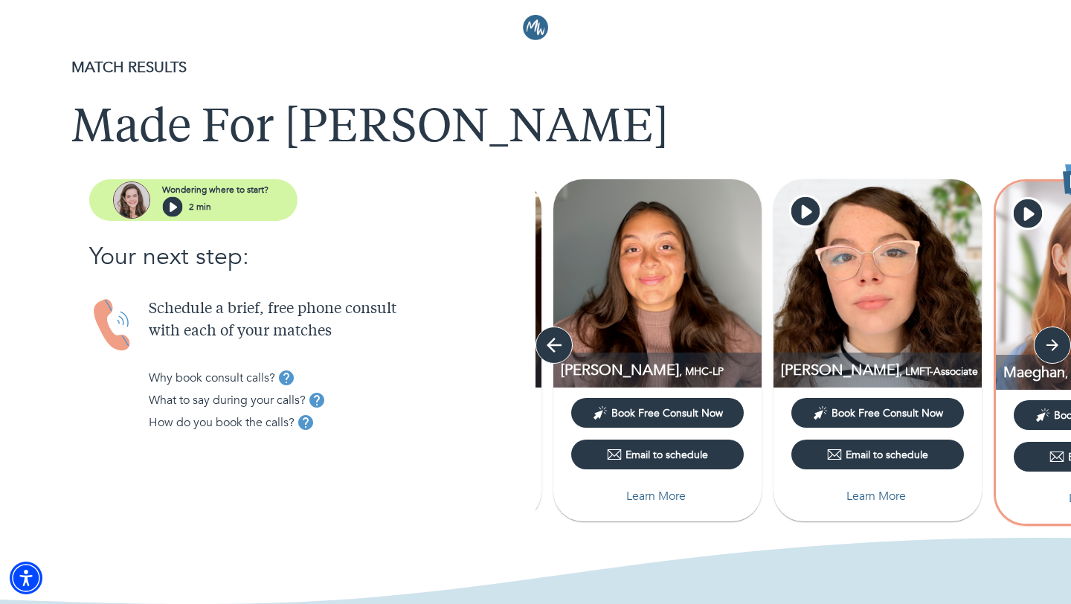
click at [560, 341] on icon "button" at bounding box center [554, 345] width 22 height 22
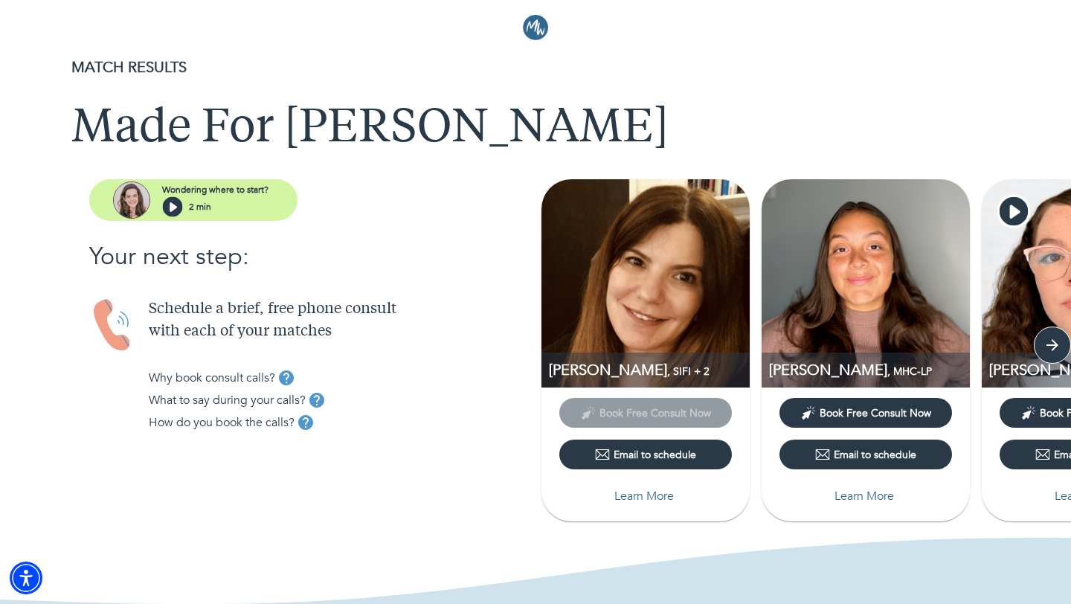
click at [641, 501] on p "Learn More" at bounding box center [644, 496] width 60 height 18
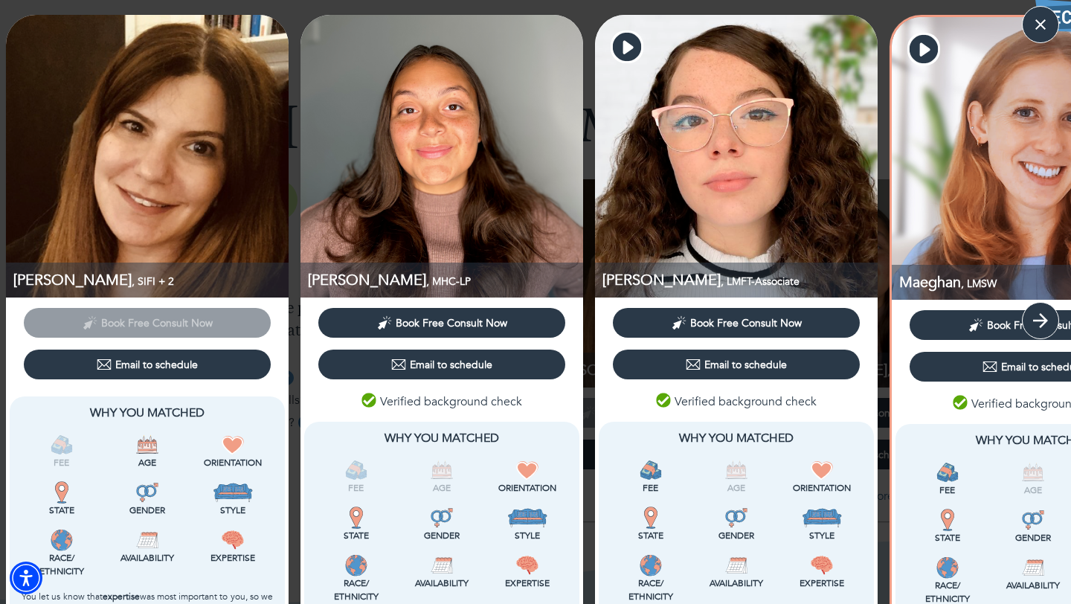
click at [1044, 333] on button "button" at bounding box center [1040, 320] width 37 height 37
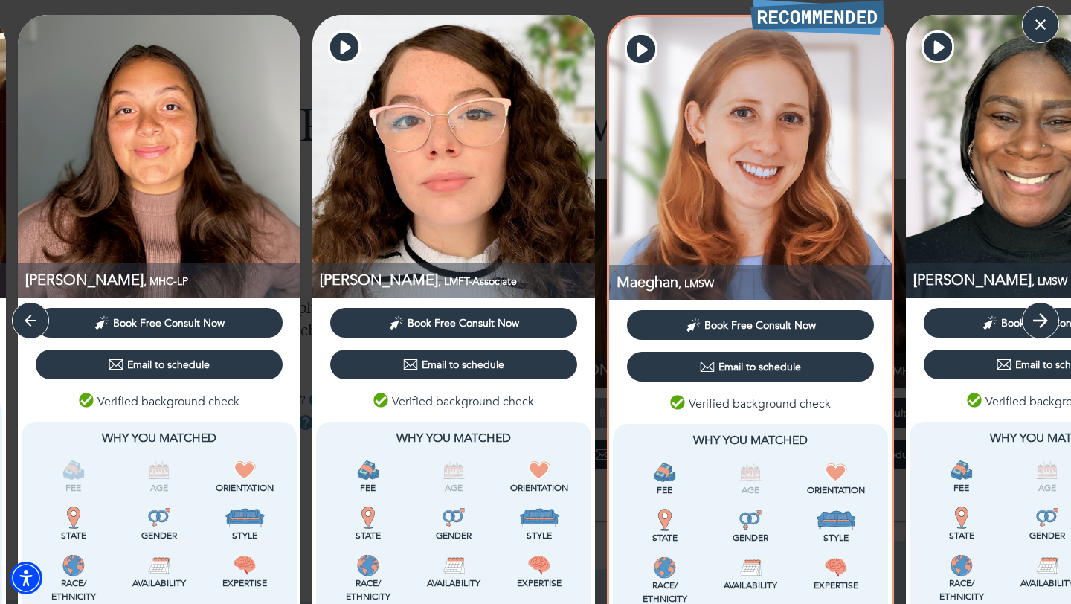
click at [1044, 333] on button "button" at bounding box center [1040, 320] width 37 height 37
